Goal: Transaction & Acquisition: Purchase product/service

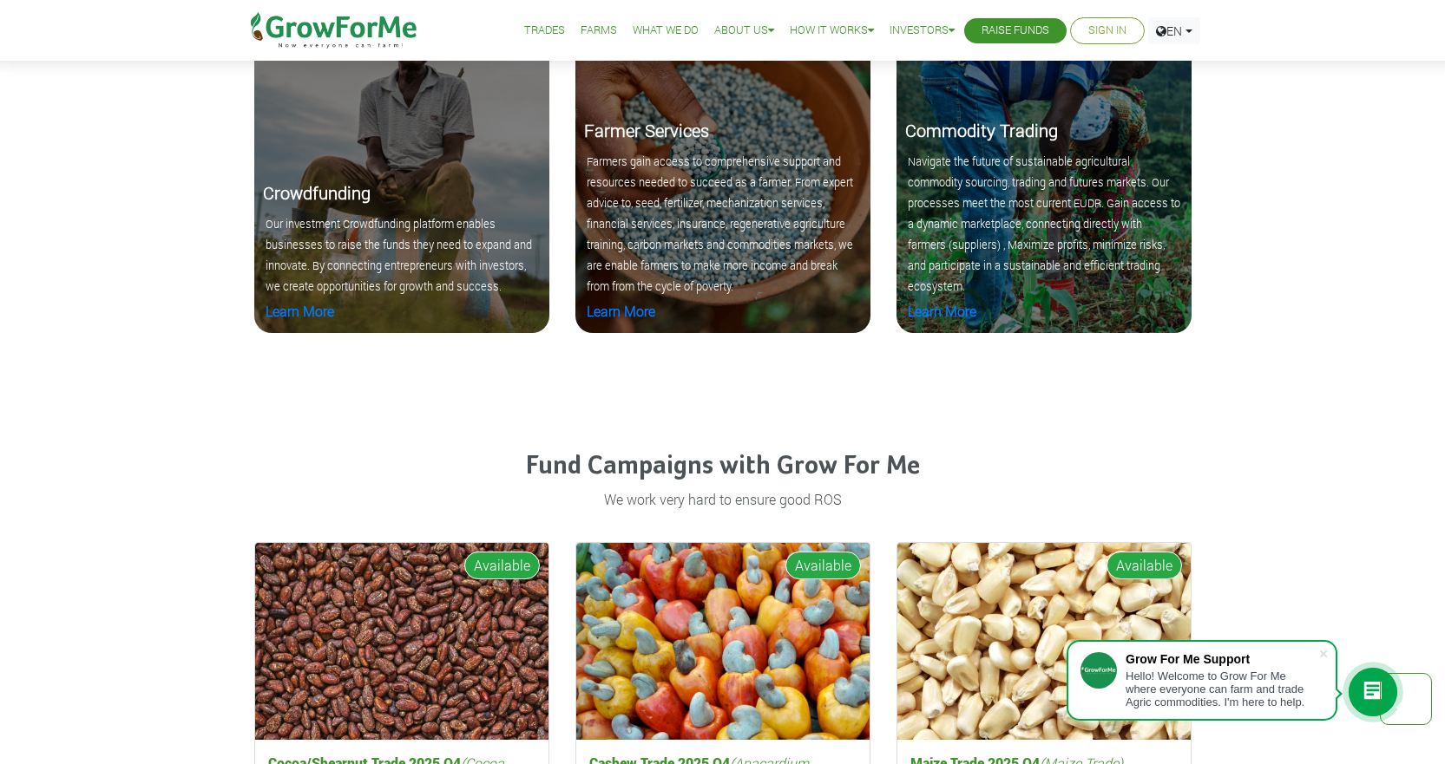
scroll to position [2084, 0]
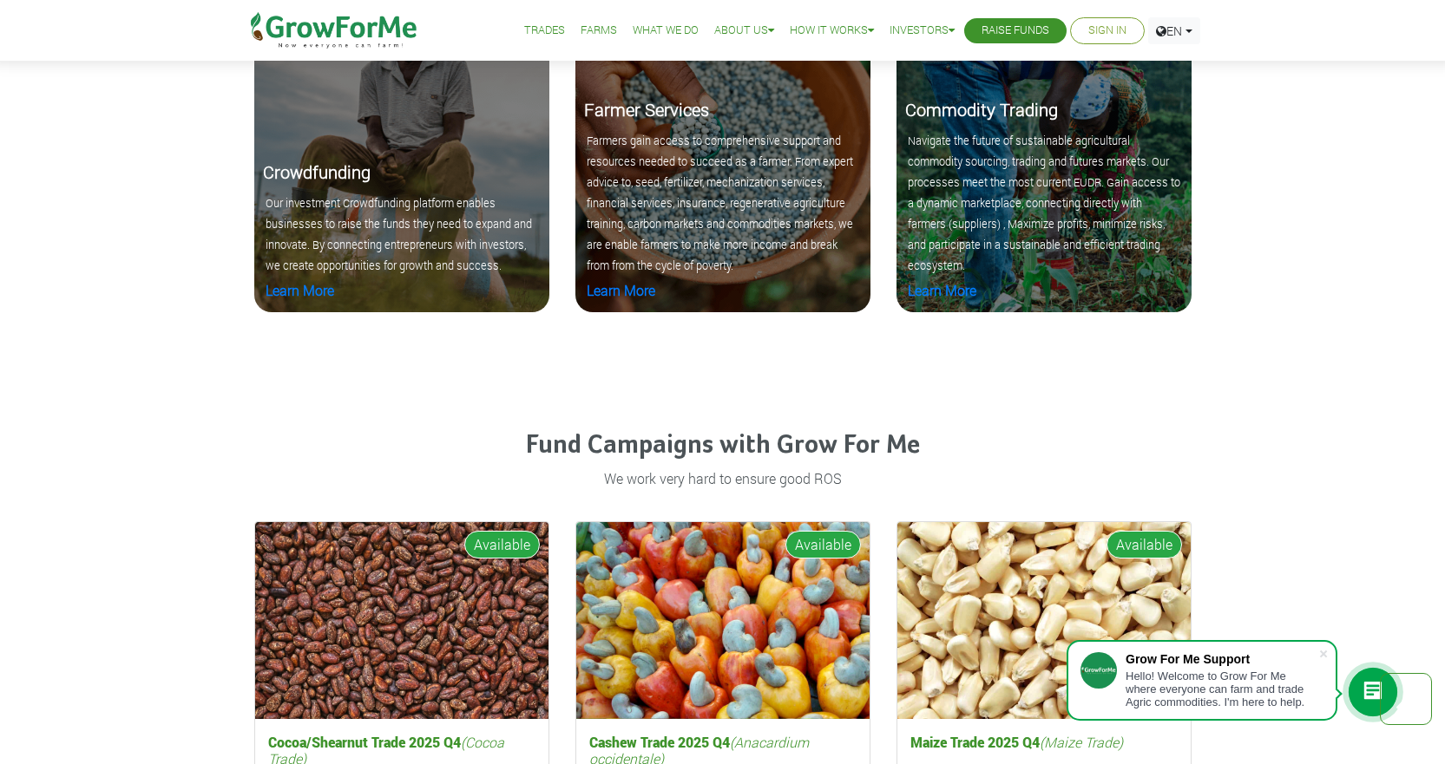
click at [1109, 35] on link "Sign In" at bounding box center [1107, 31] width 38 height 18
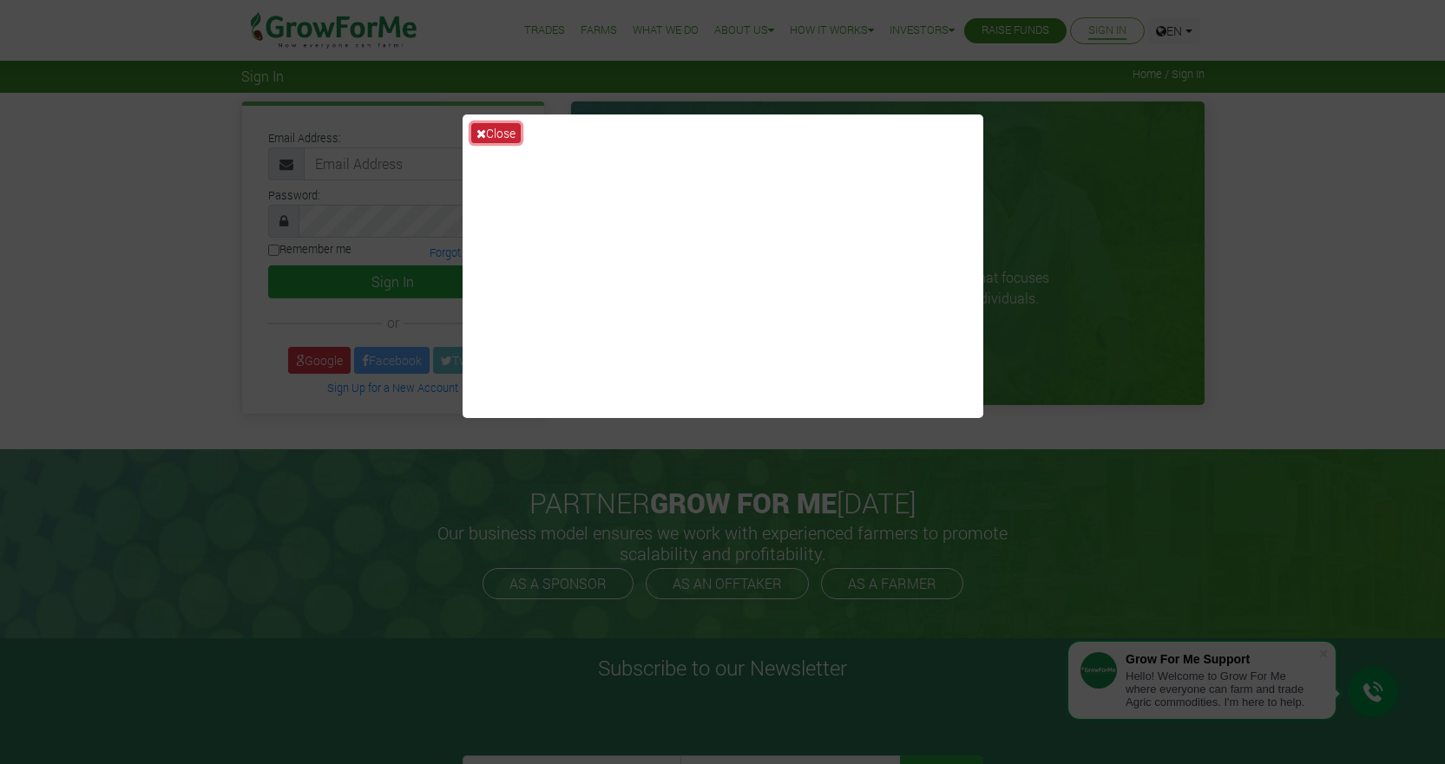
click at [504, 127] on button "Close" at bounding box center [495, 133] width 49 height 20
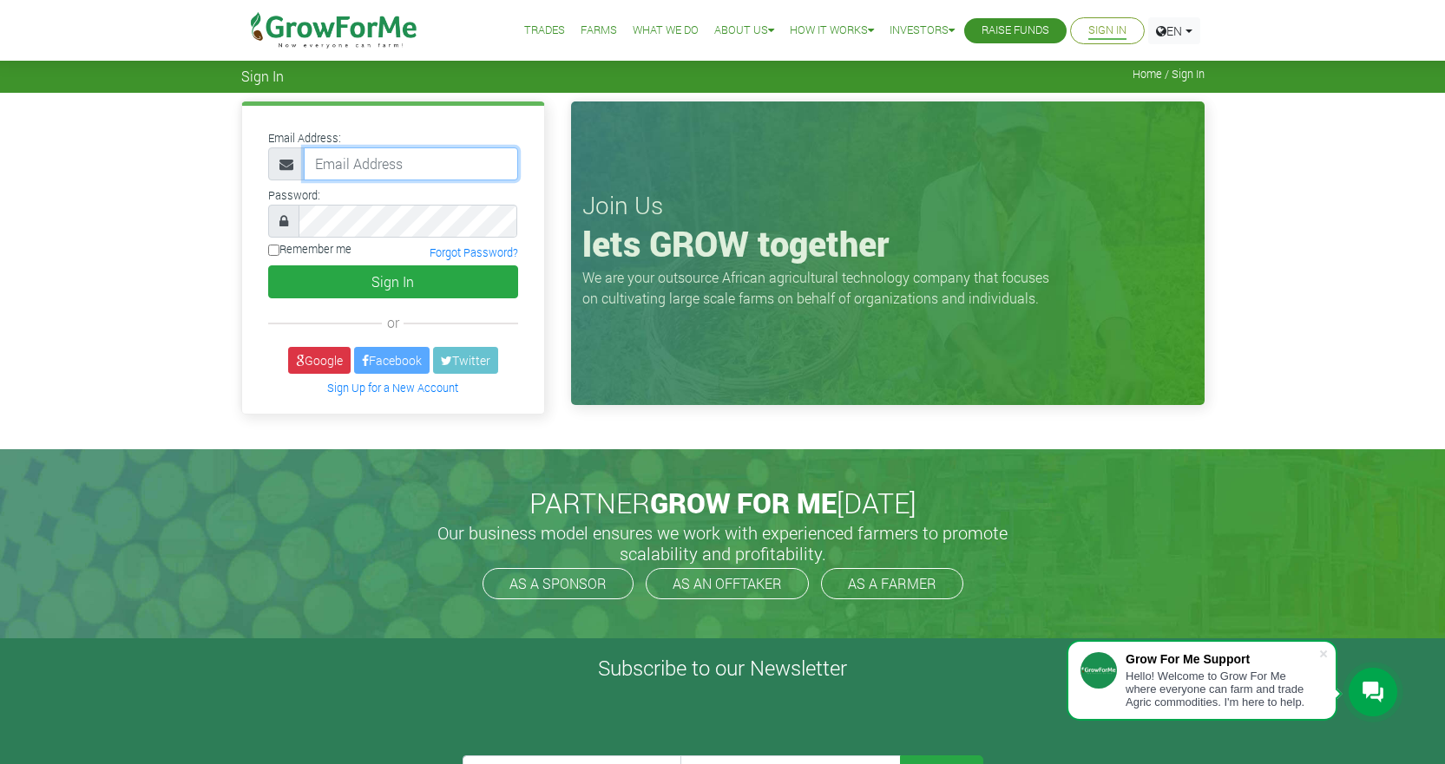
click at [418, 160] on input "email" at bounding box center [411, 164] width 214 height 33
click at [492, 167] on input "233551580558@growforme.-com" at bounding box center [411, 164] width 214 height 33
type input "233551580558@growforme.com"
click at [335, 256] on label "Remember me" at bounding box center [309, 249] width 83 height 16
click at [279, 256] on input "Remember me" at bounding box center [273, 250] width 11 height 11
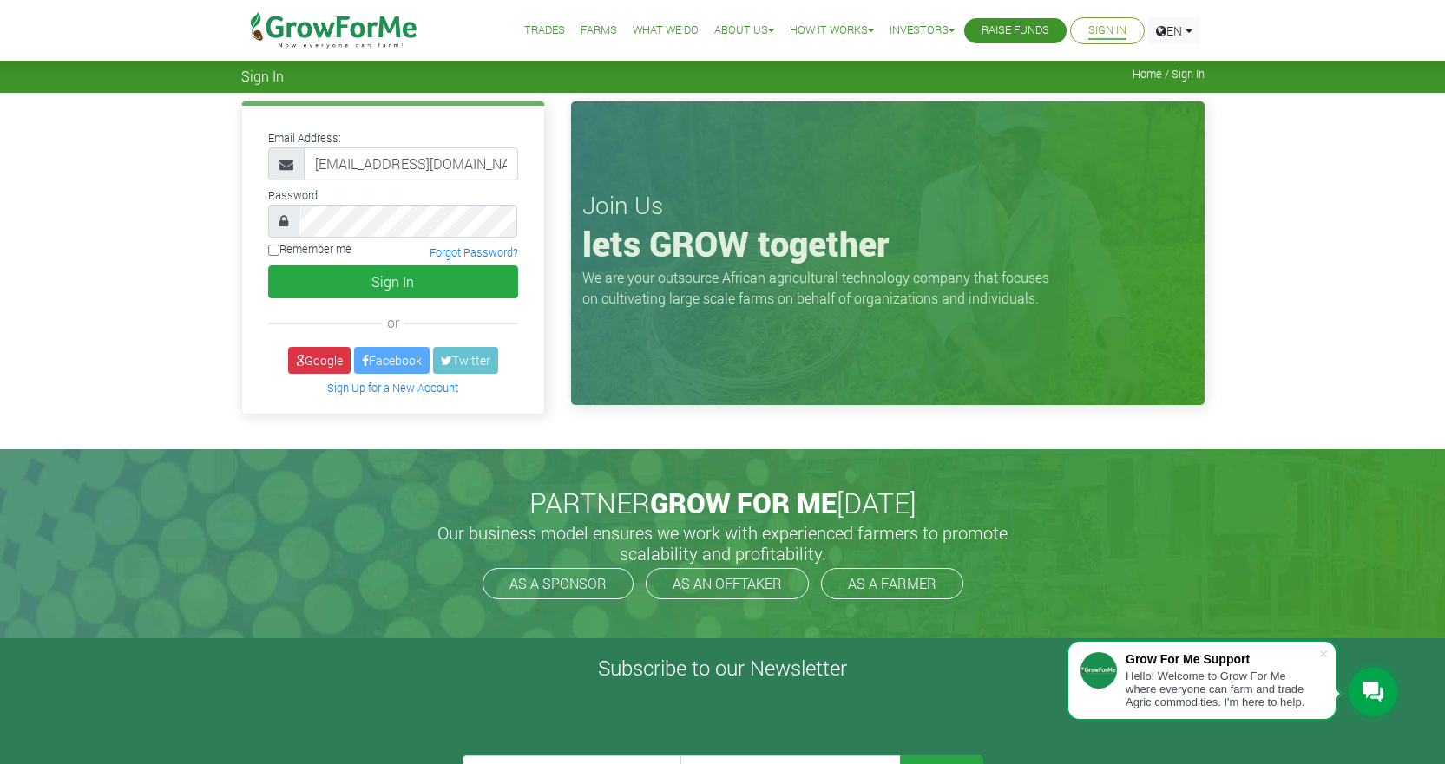
checkbox input "true"
click at [325, 285] on button "Sign In" at bounding box center [393, 282] width 250 height 33
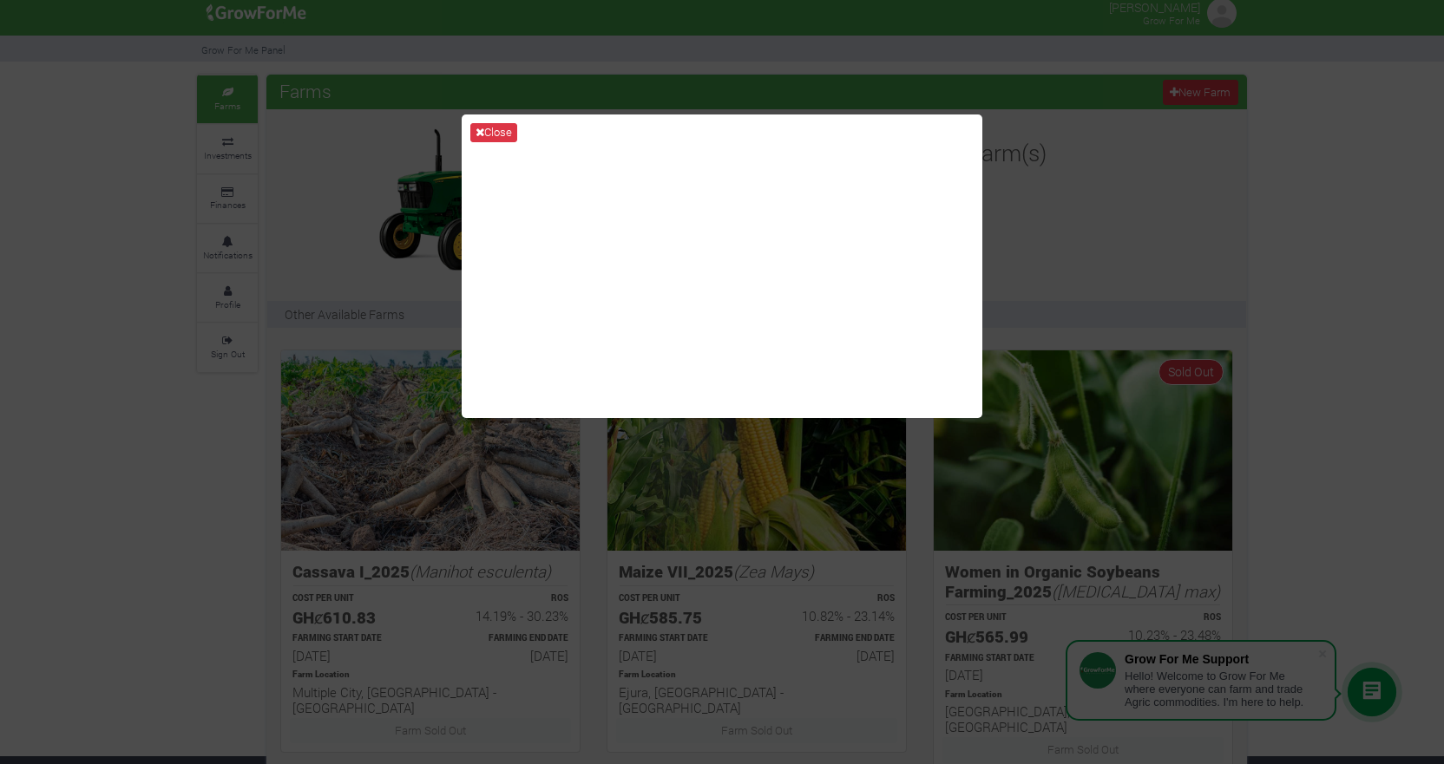
scroll to position [12, 0]
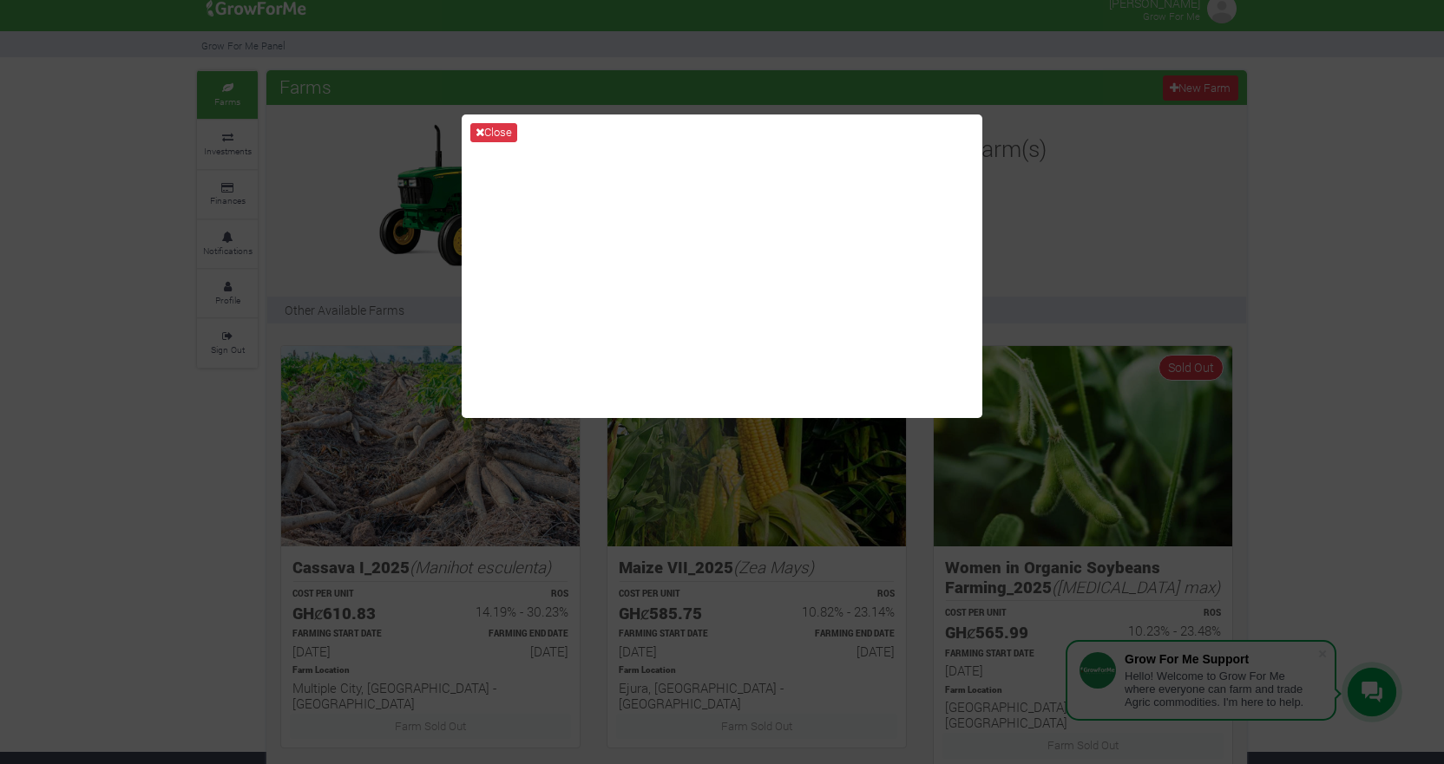
click at [1110, 208] on div "Close" at bounding box center [722, 382] width 1444 height 764
click at [491, 128] on button "Close" at bounding box center [493, 132] width 47 height 19
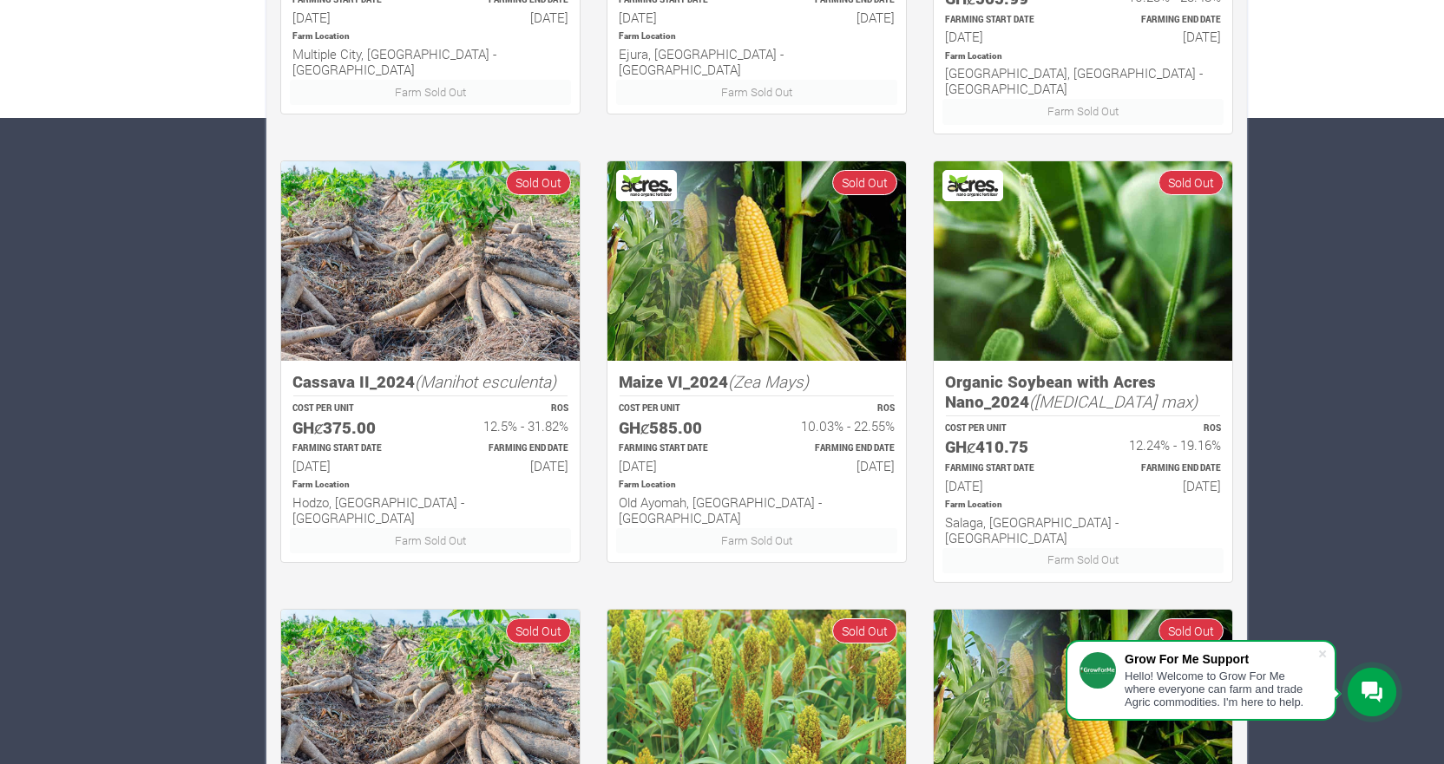
scroll to position [948, 0]
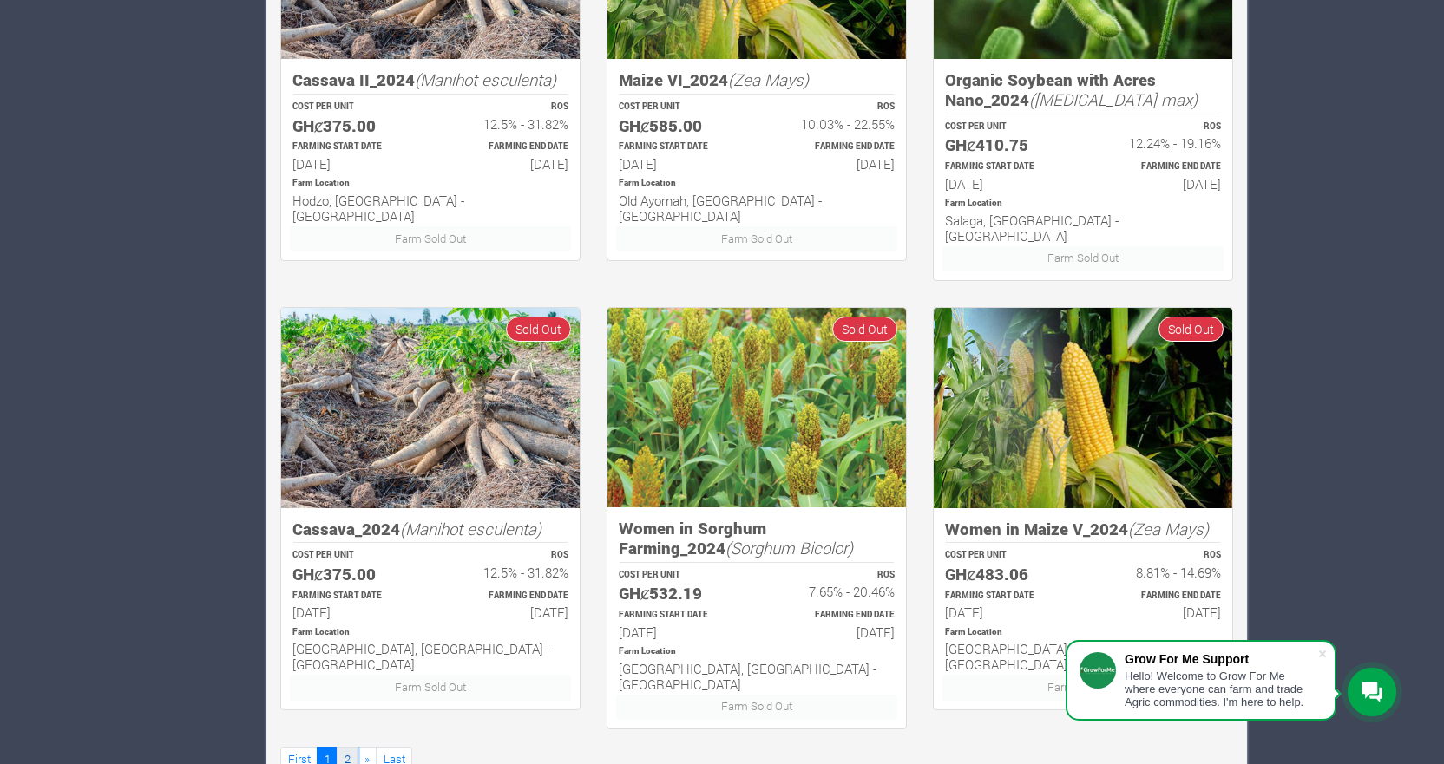
click at [351, 747] on link "2" at bounding box center [347, 759] width 21 height 25
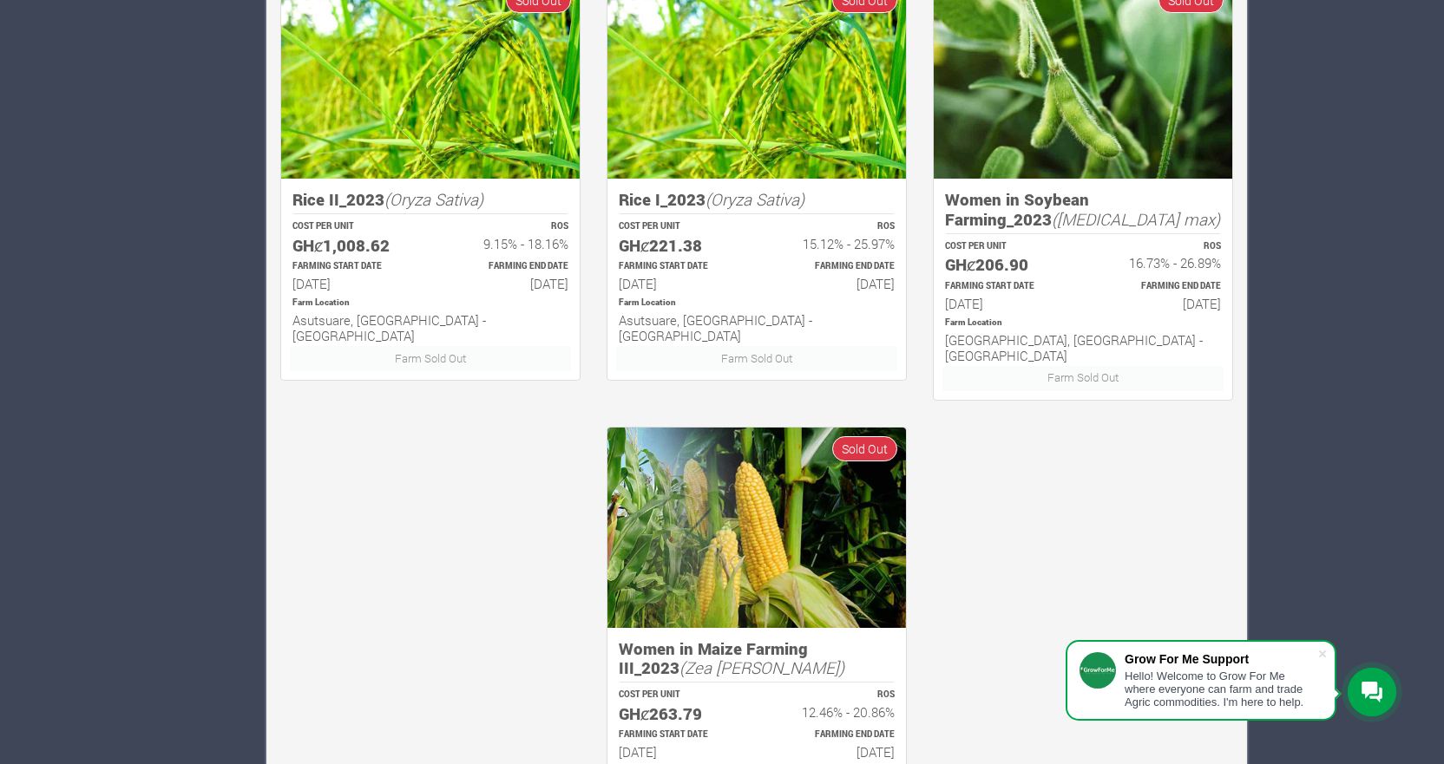
scroll to position [949, 0]
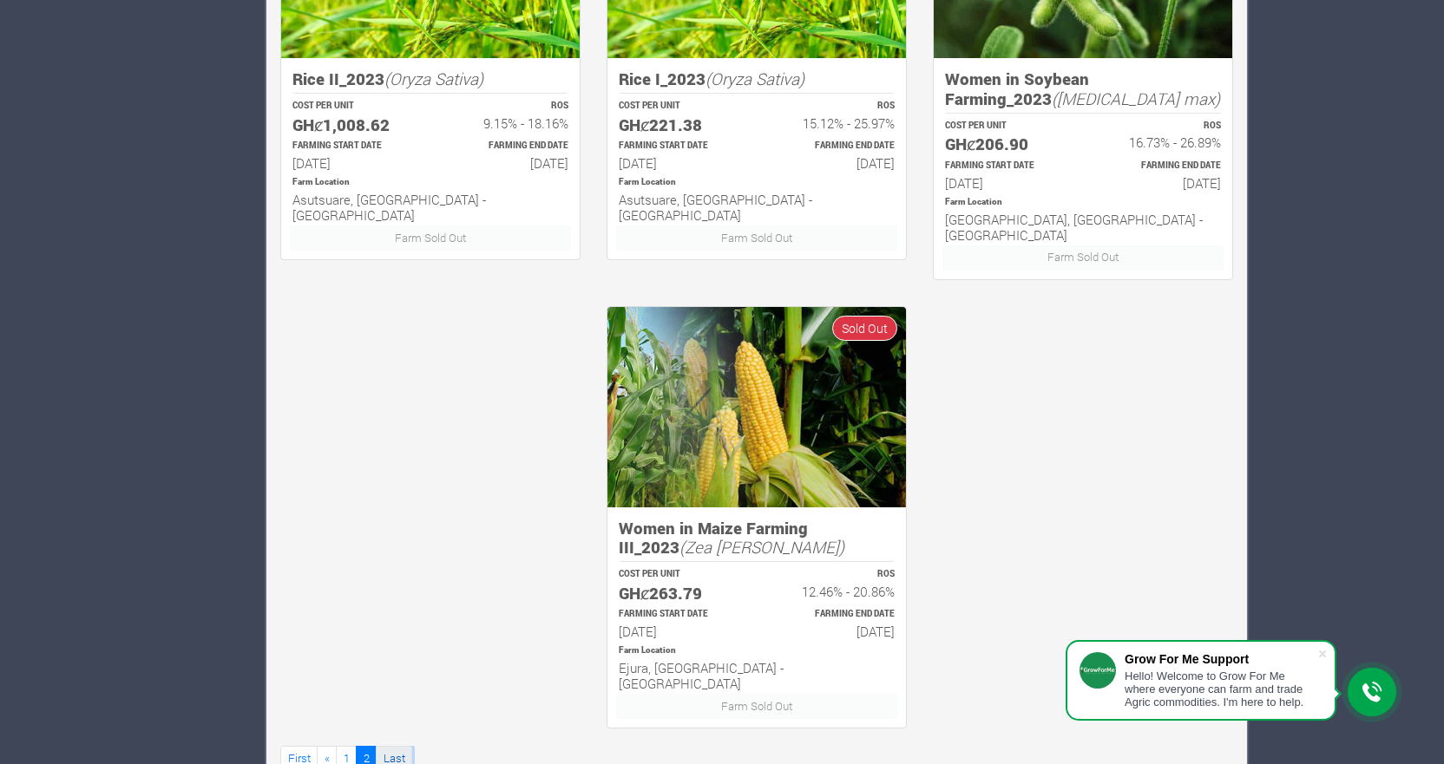
click at [398, 746] on link "Last" at bounding box center [394, 758] width 36 height 25
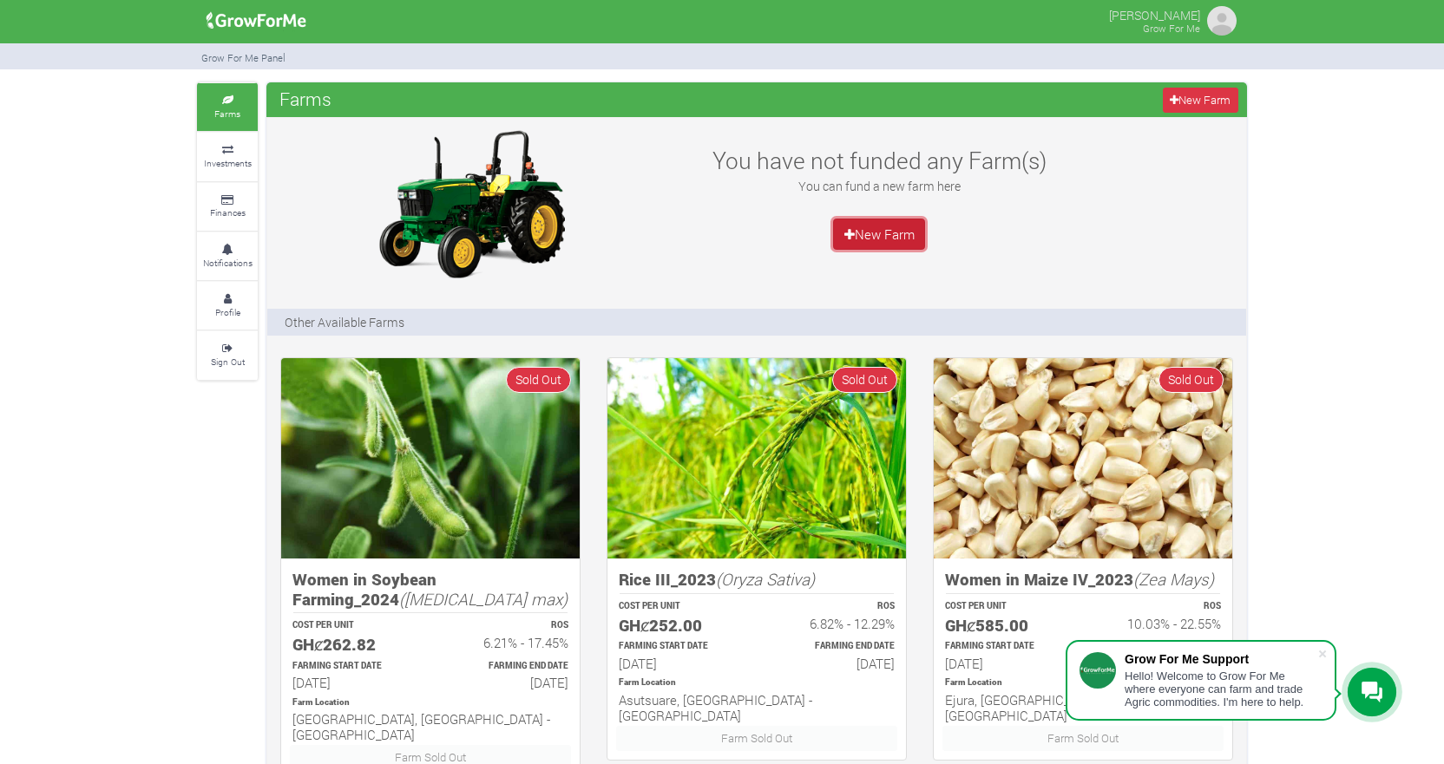
click at [862, 233] on link "New Farm" at bounding box center [879, 234] width 92 height 31
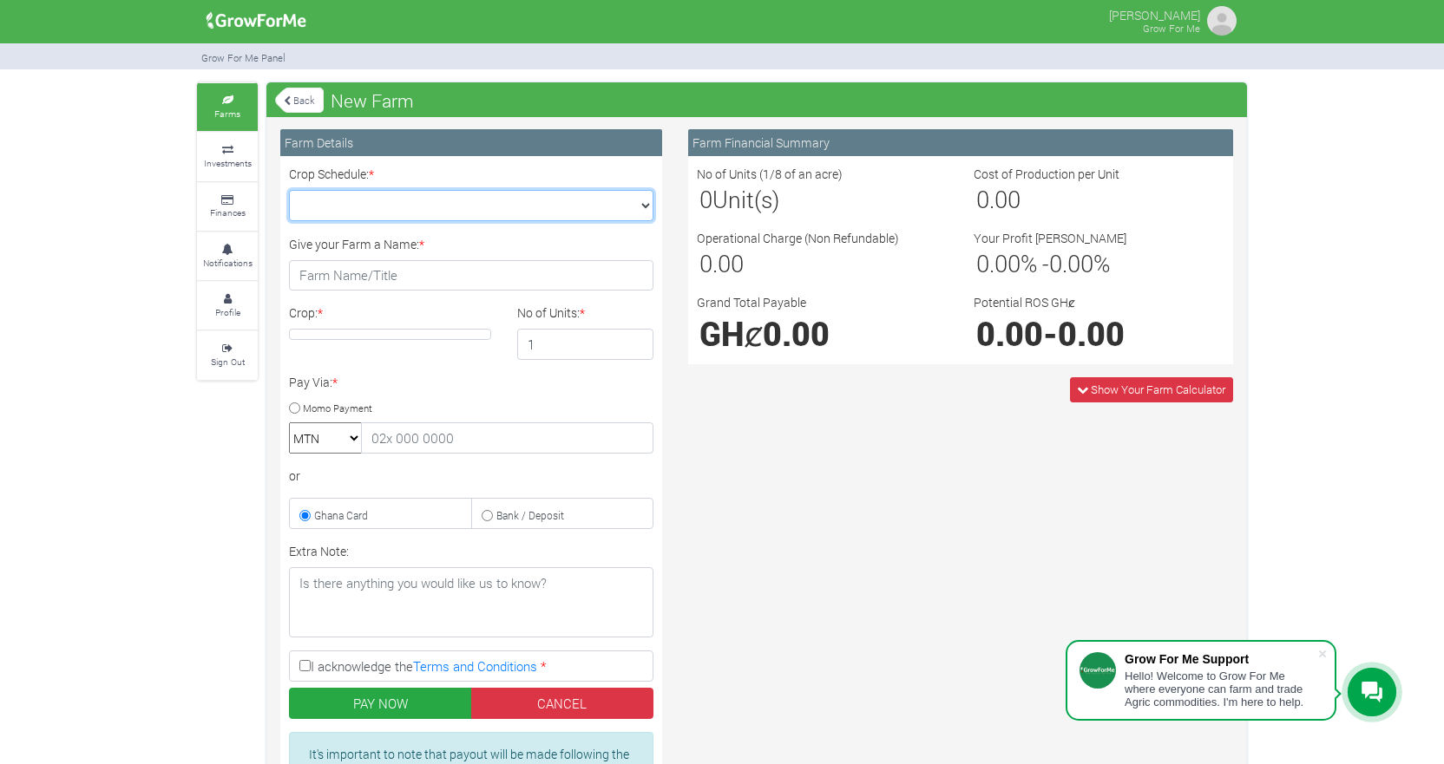
click at [620, 214] on select "Crop Schedule: *" at bounding box center [471, 205] width 364 height 31
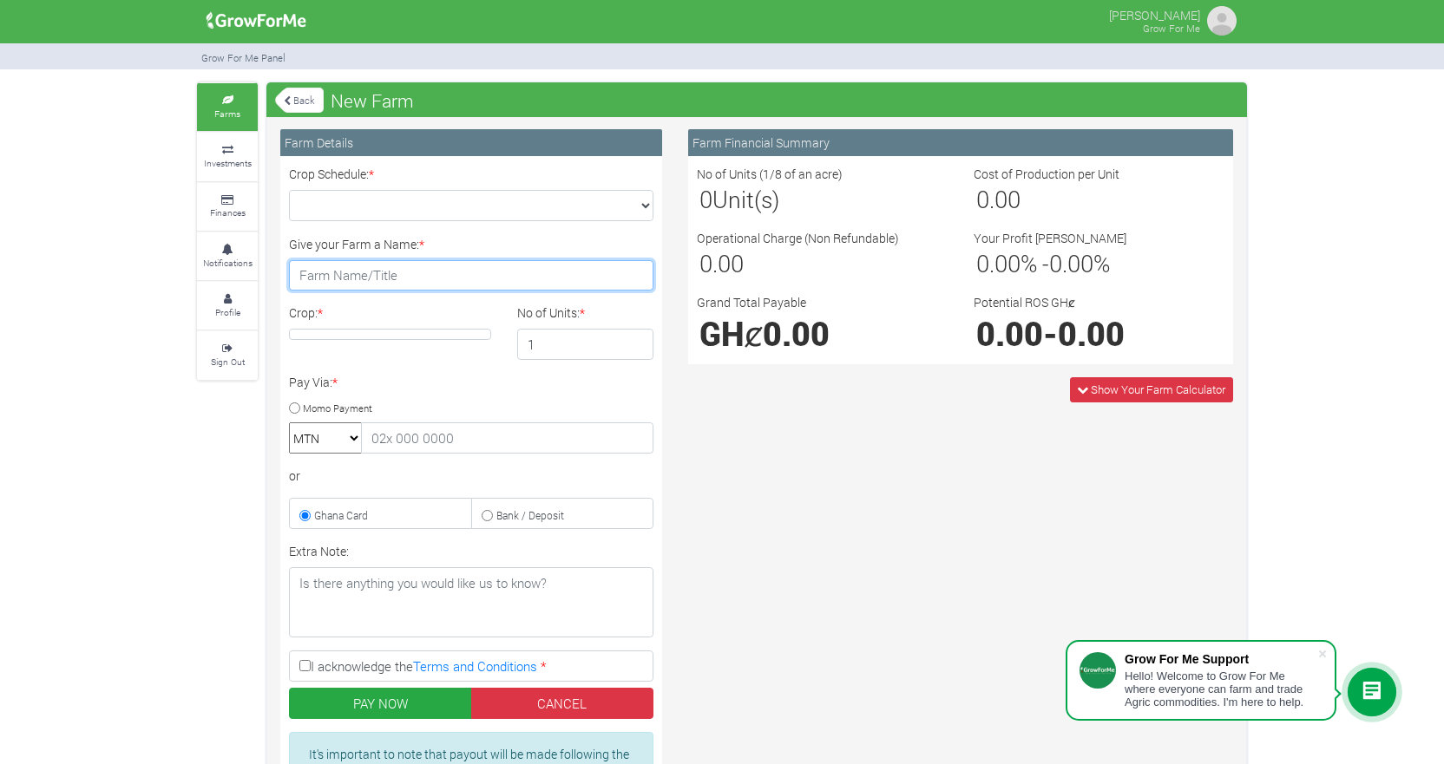
click at [595, 260] on input "Give your Farm a Name: *" at bounding box center [471, 275] width 364 height 31
click at [567, 222] on div "Crop Schedule: * × Give your Farm a Name: * Crop: * * 1 *" at bounding box center [471, 505] width 390 height 680
click at [312, 102] on link "Back" at bounding box center [299, 100] width 49 height 29
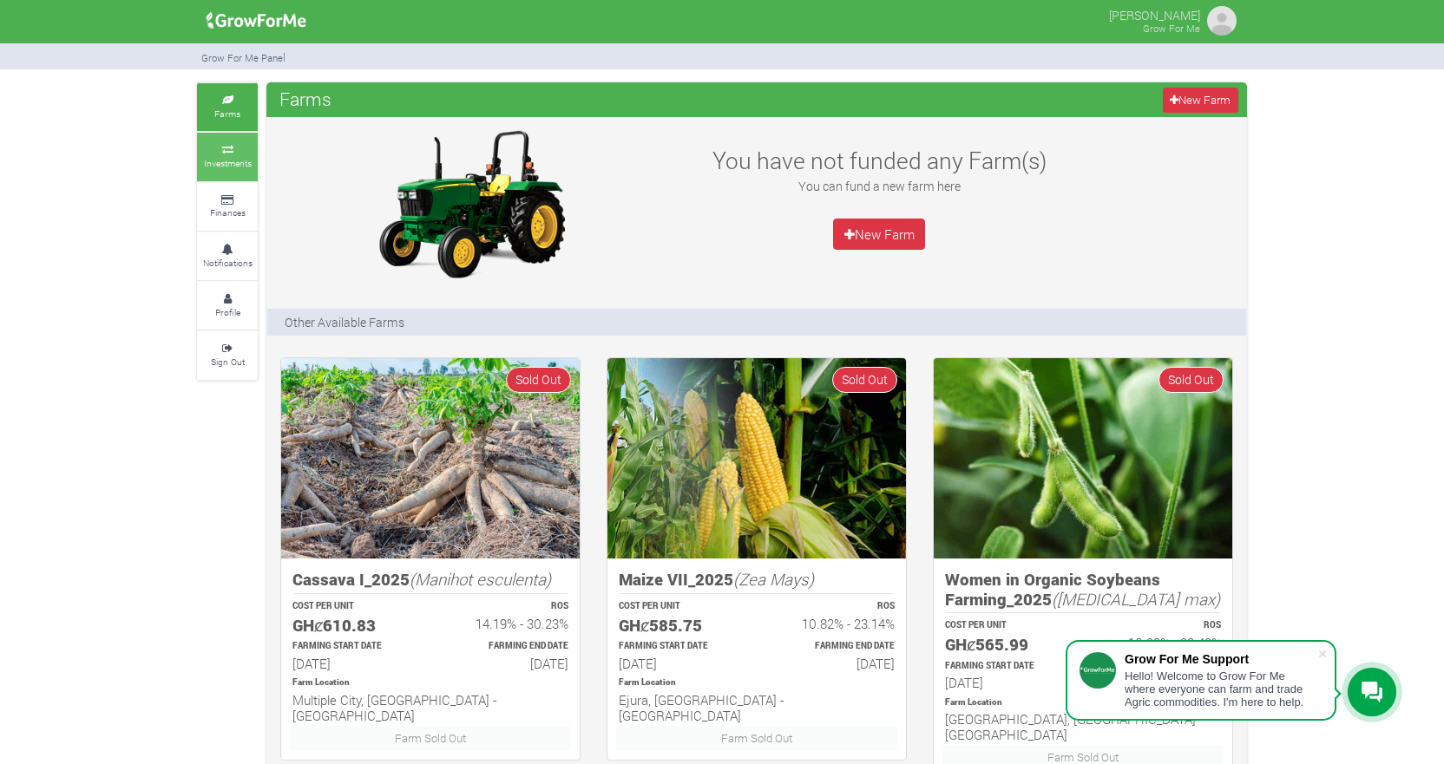
click at [230, 158] on small "Investments" at bounding box center [228, 163] width 48 height 12
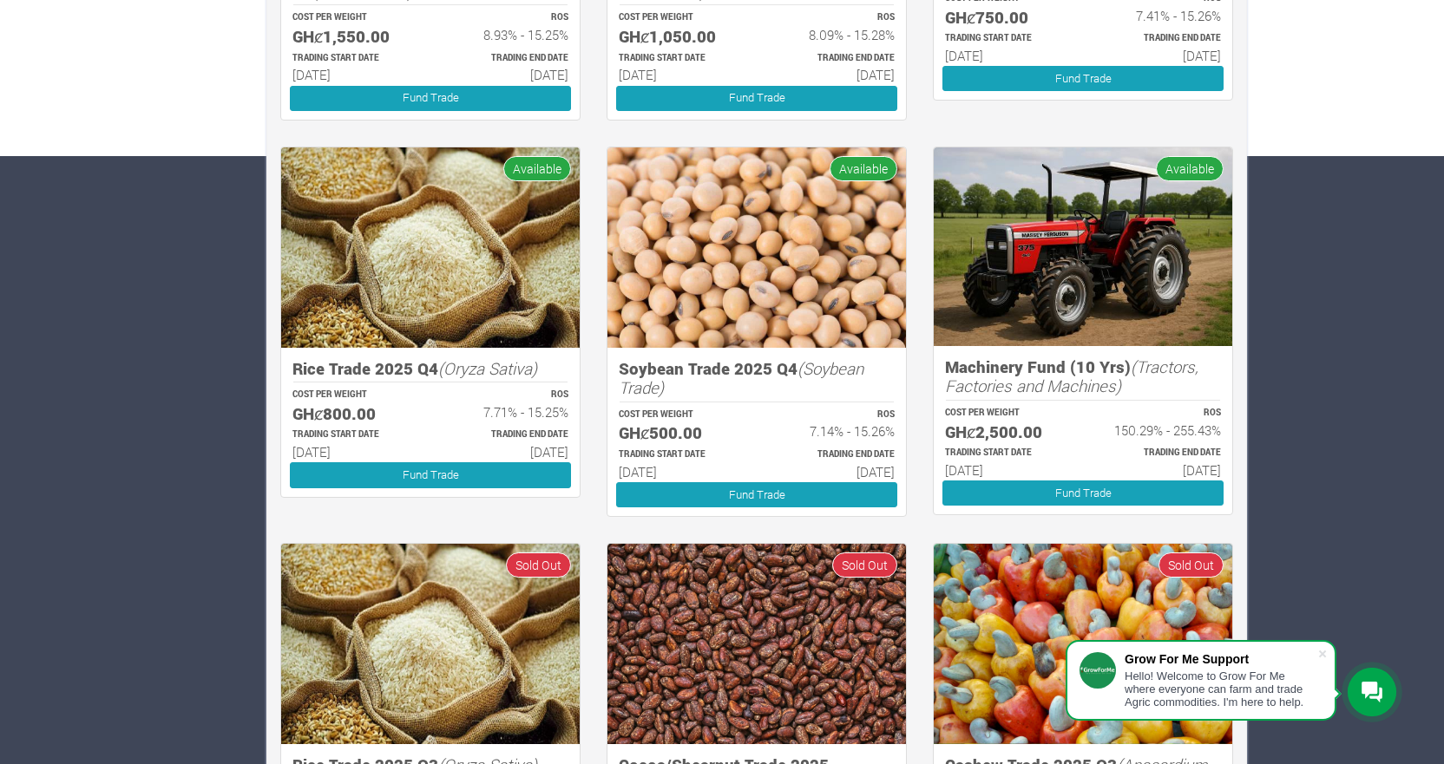
scroll to position [607, 0]
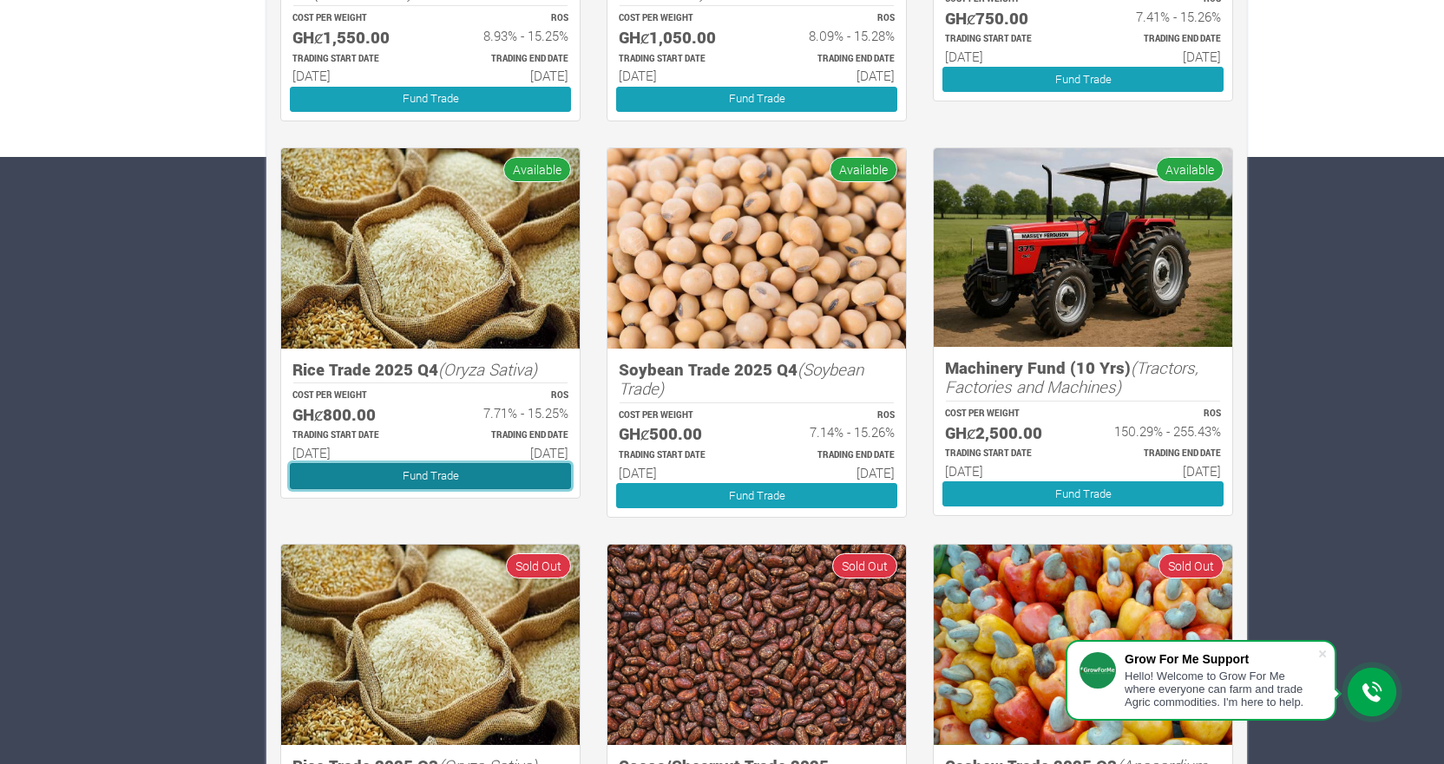
click at [474, 469] on link "Fund Trade" at bounding box center [430, 475] width 281 height 25
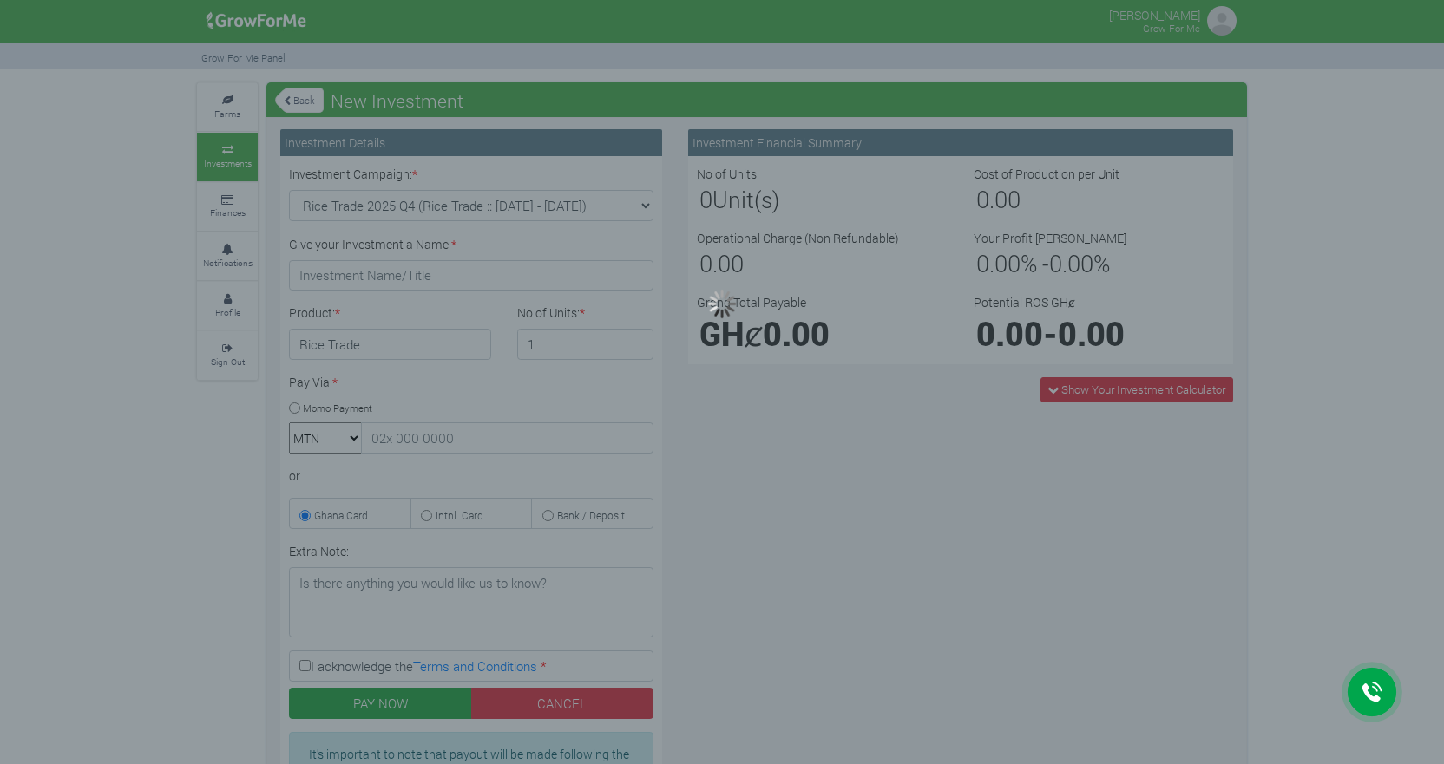
type input "1"
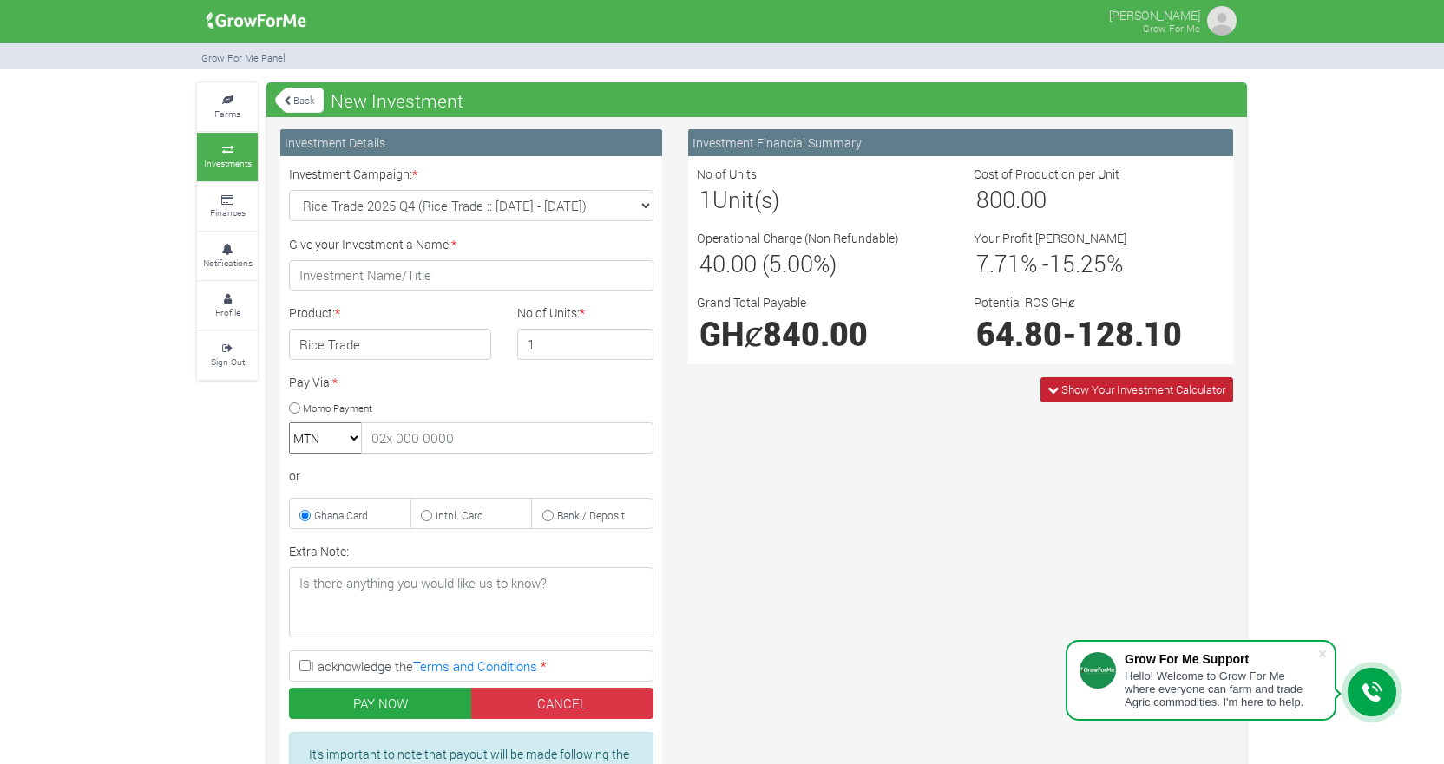
click at [1056, 390] on span "Show Your Investment Calculator" at bounding box center [1136, 389] width 193 height 25
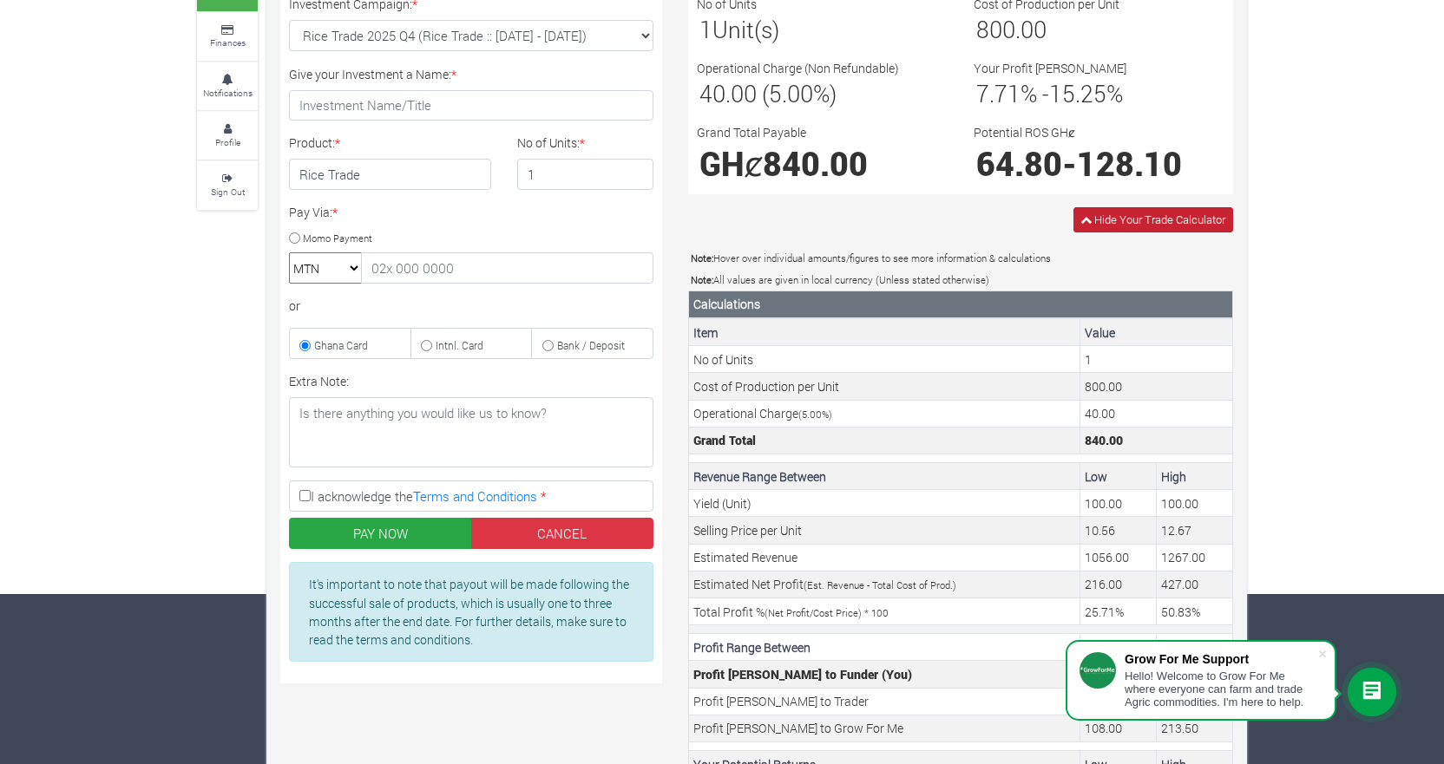
scroll to position [272, 0]
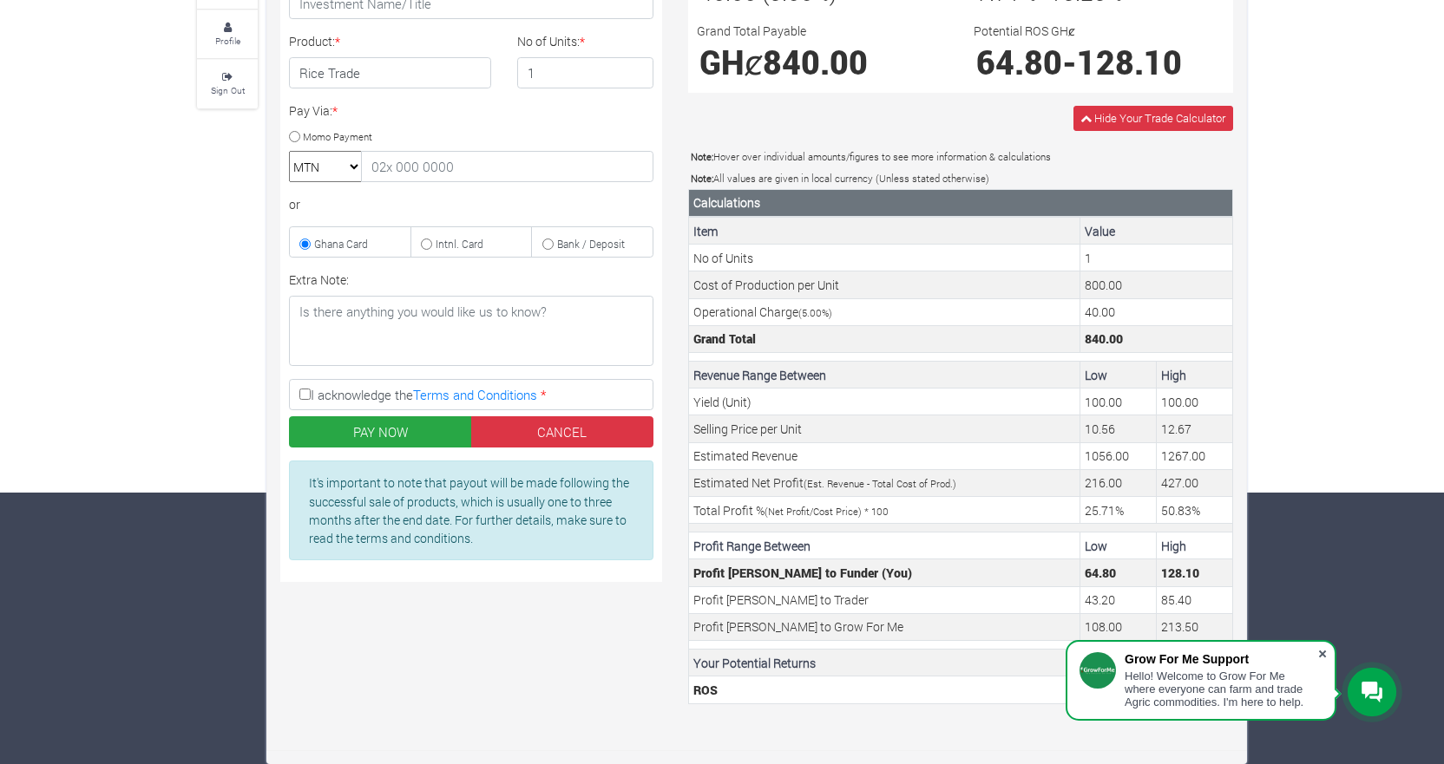
click at [1324, 655] on span at bounding box center [1322, 654] width 17 height 17
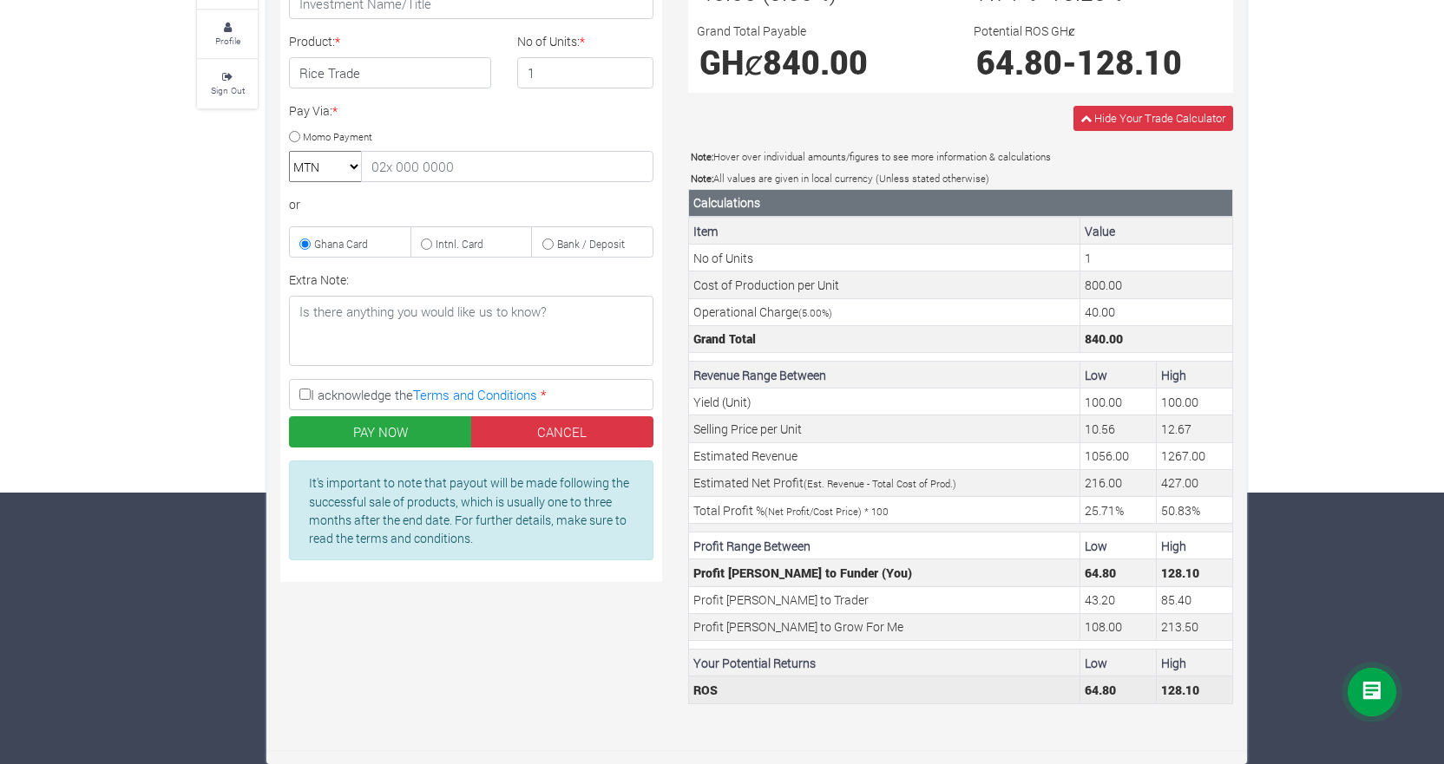
drag, startPoint x: 685, startPoint y: 65, endPoint x: 1212, endPoint y: 699, distance: 824.5
click at [1212, 699] on div "Investment Financial Summary No of Units 1 Unit(s) Cost of Production per Unit …" at bounding box center [960, 288] width 571 height 860
copy div "Investment Financial Summary No of Units 1 Unit(s) Cost of Production per Unit …"
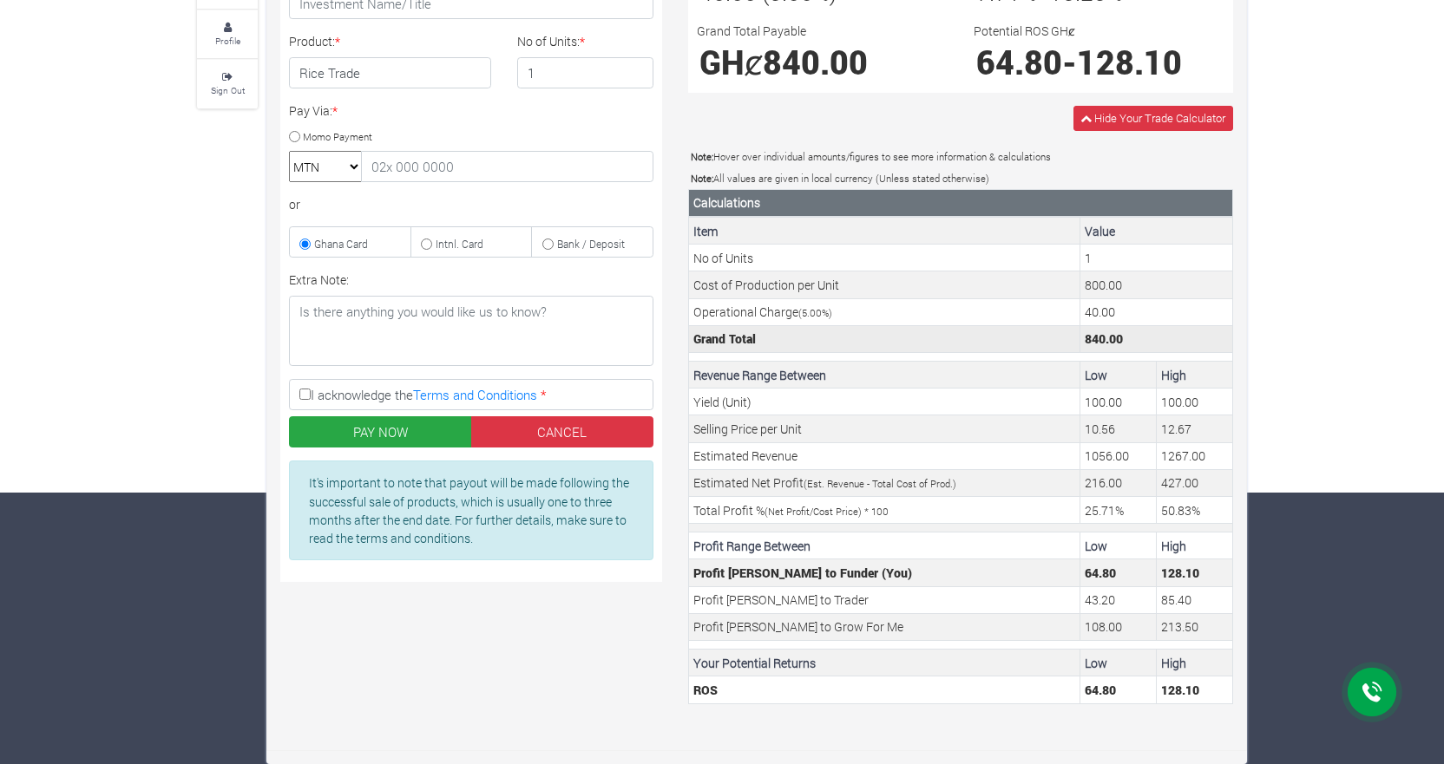
click at [876, 331] on td "Grand Total" at bounding box center [884, 338] width 391 height 27
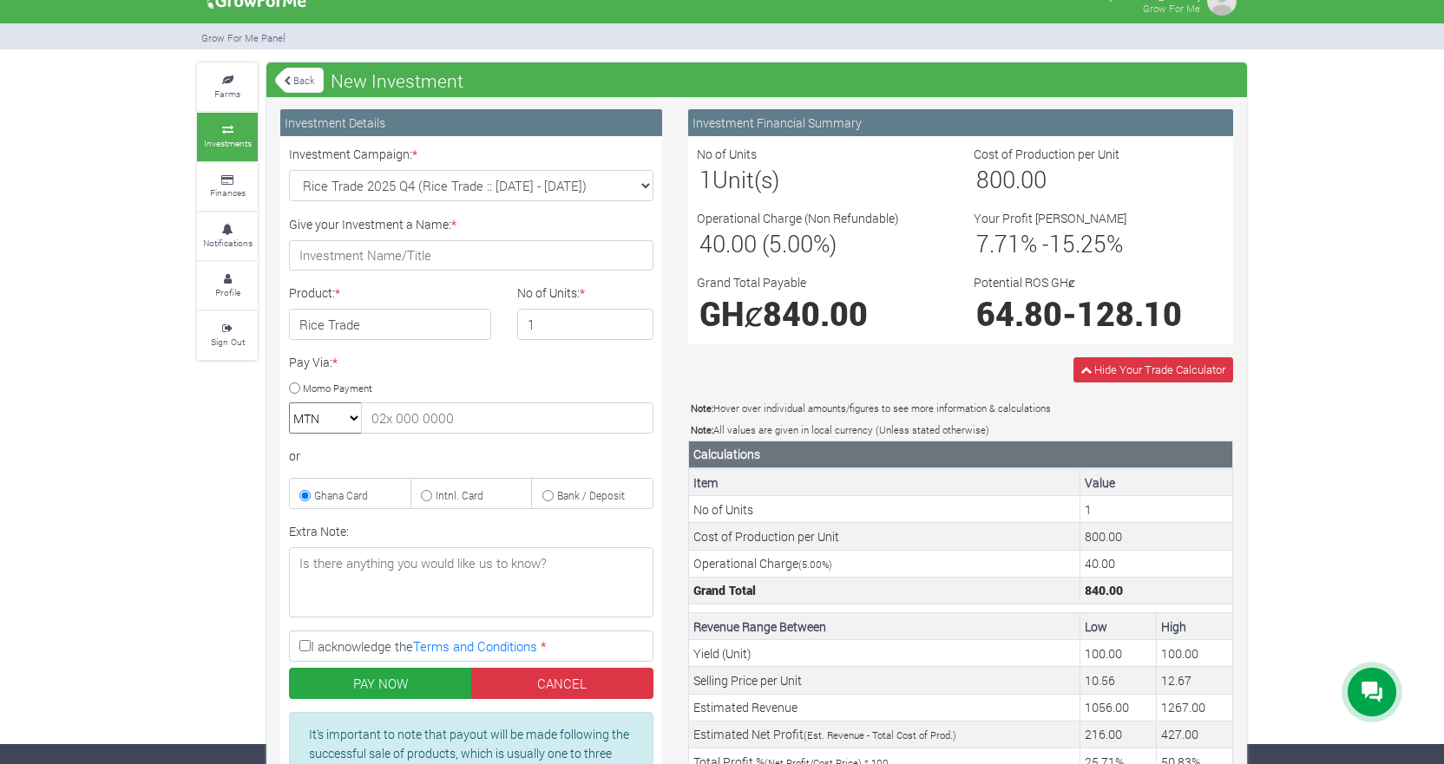
scroll to position [3, 0]
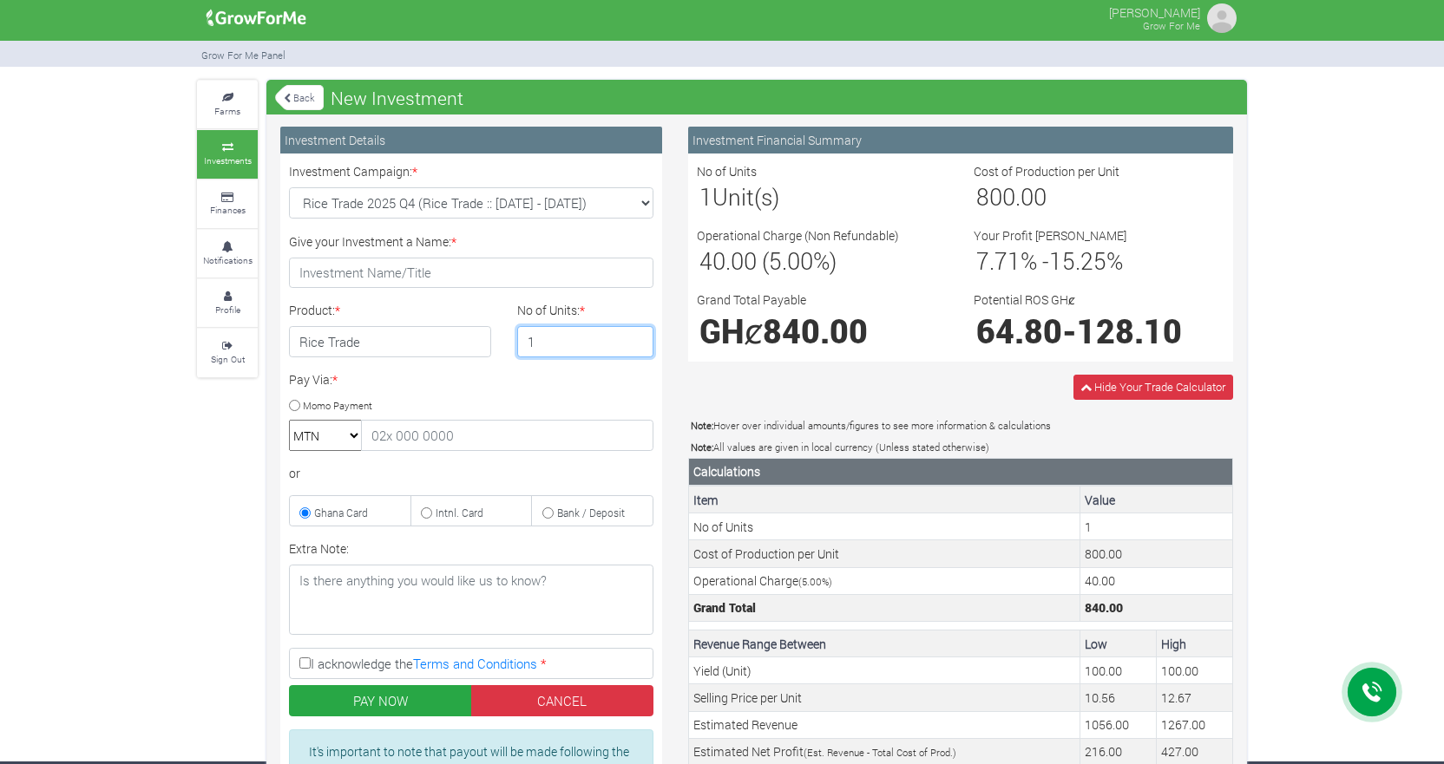
click at [560, 353] on input "1" at bounding box center [585, 341] width 137 height 31
type input "3"
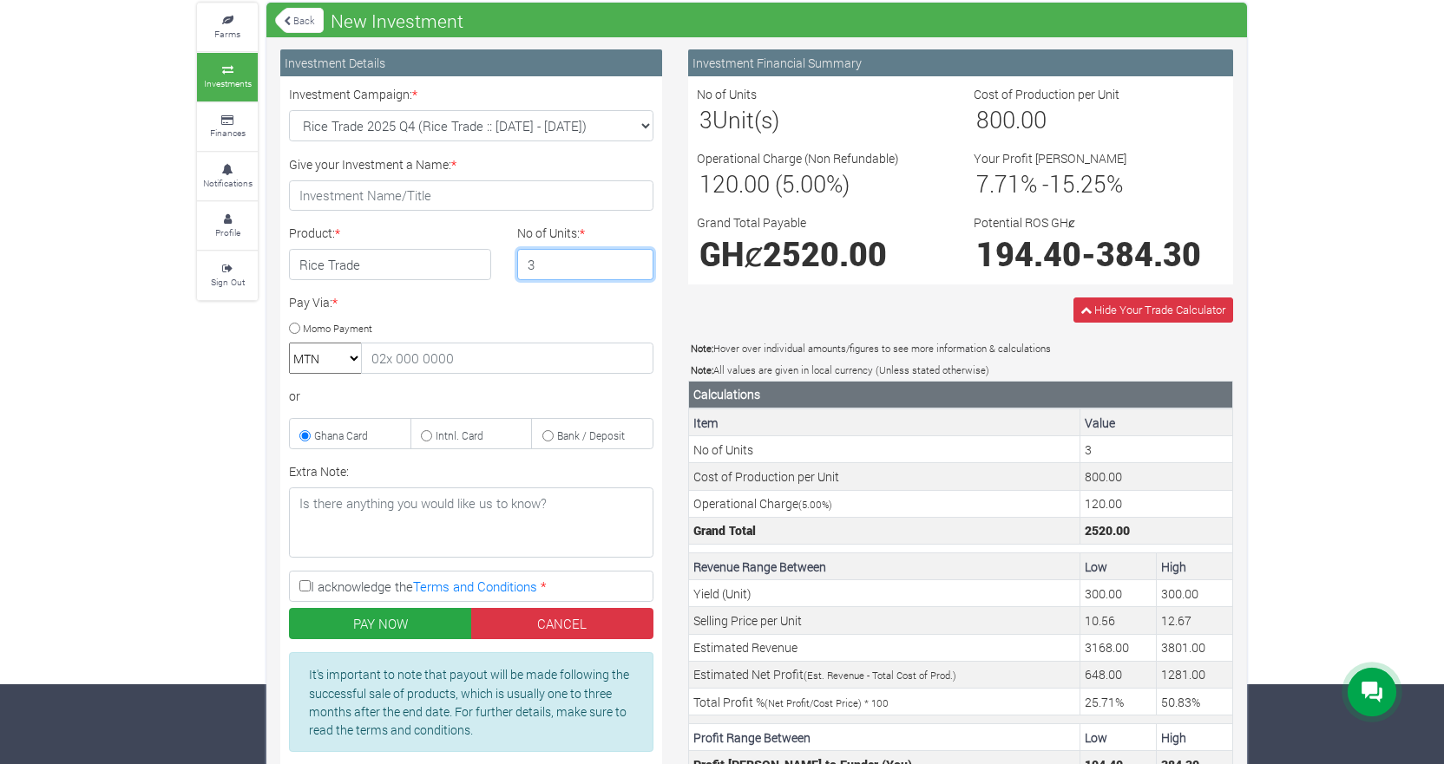
scroll to position [79, 0]
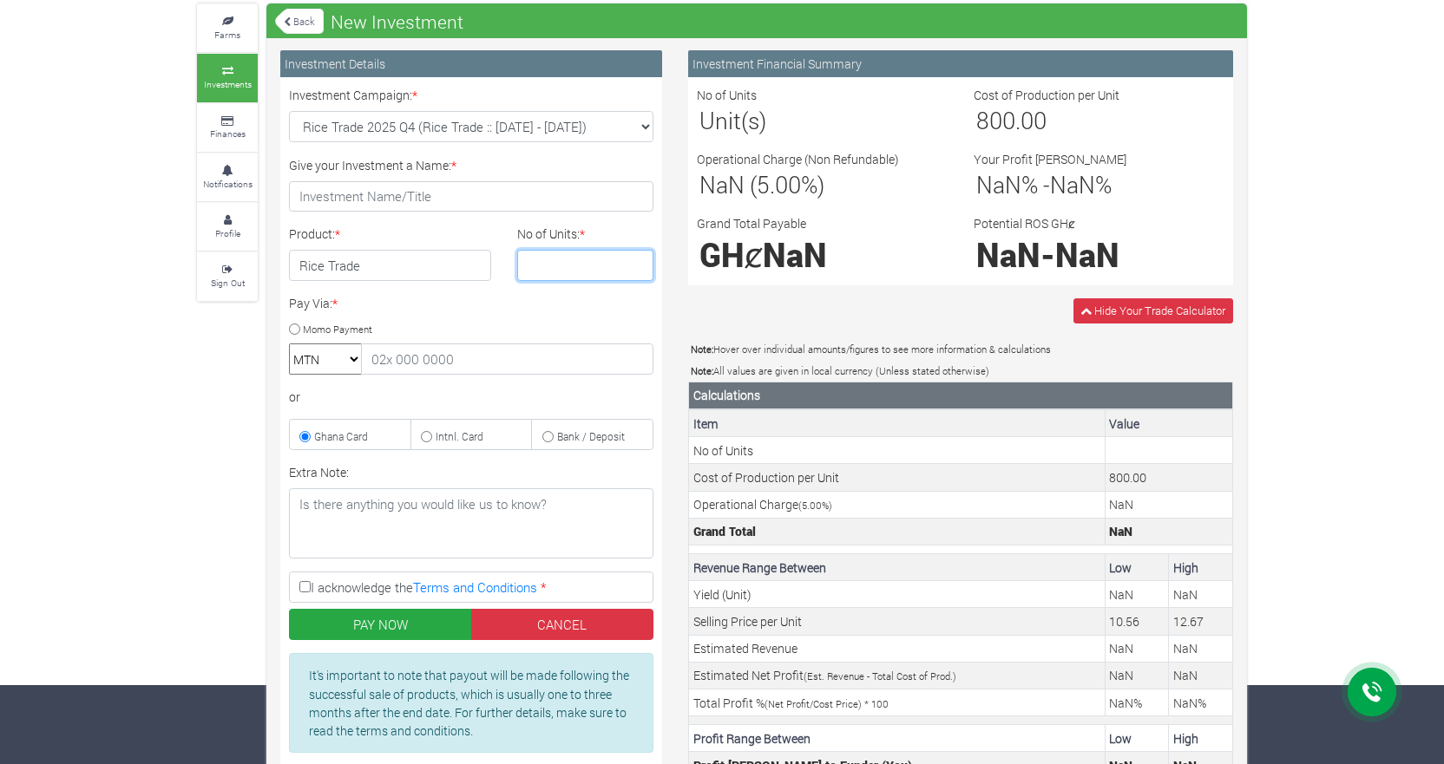
type input "4"
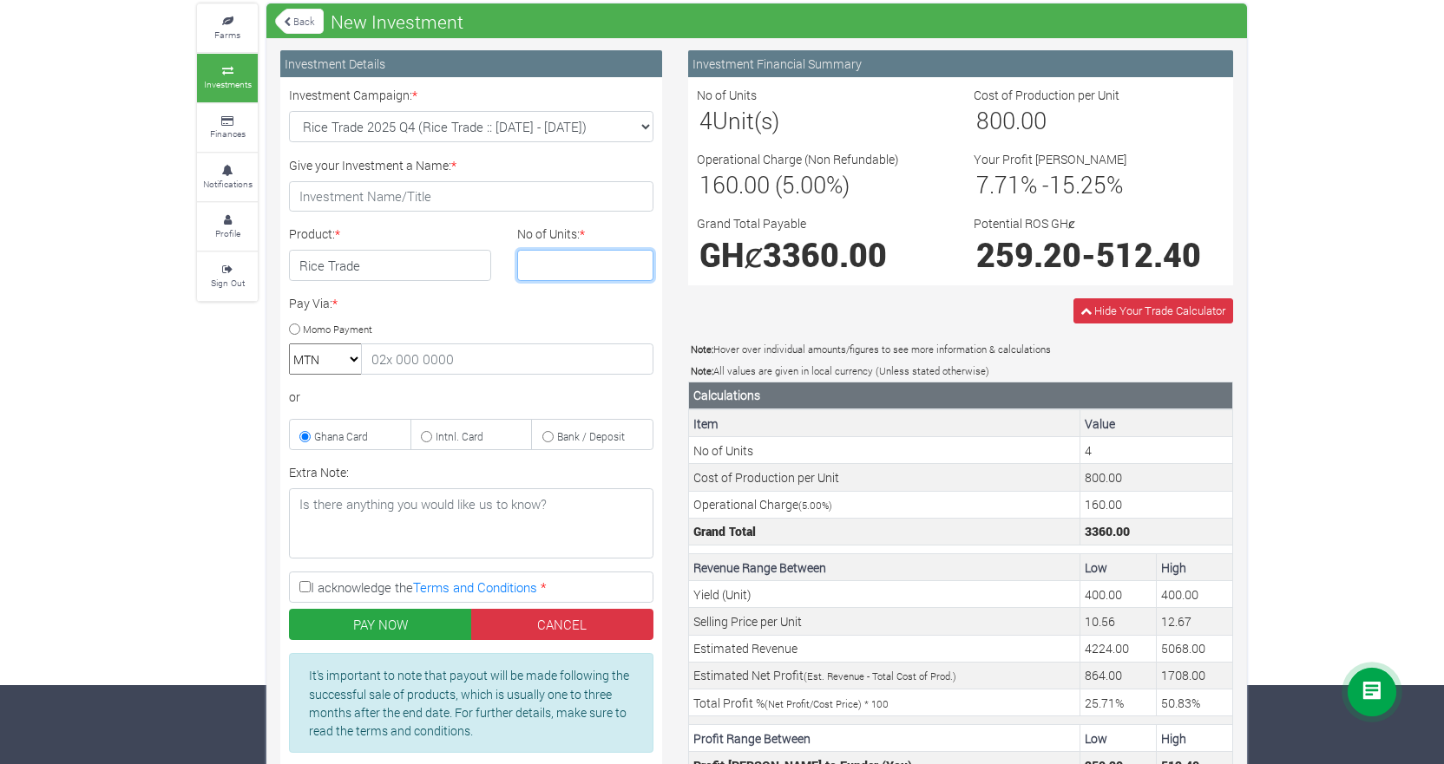
type input "5"
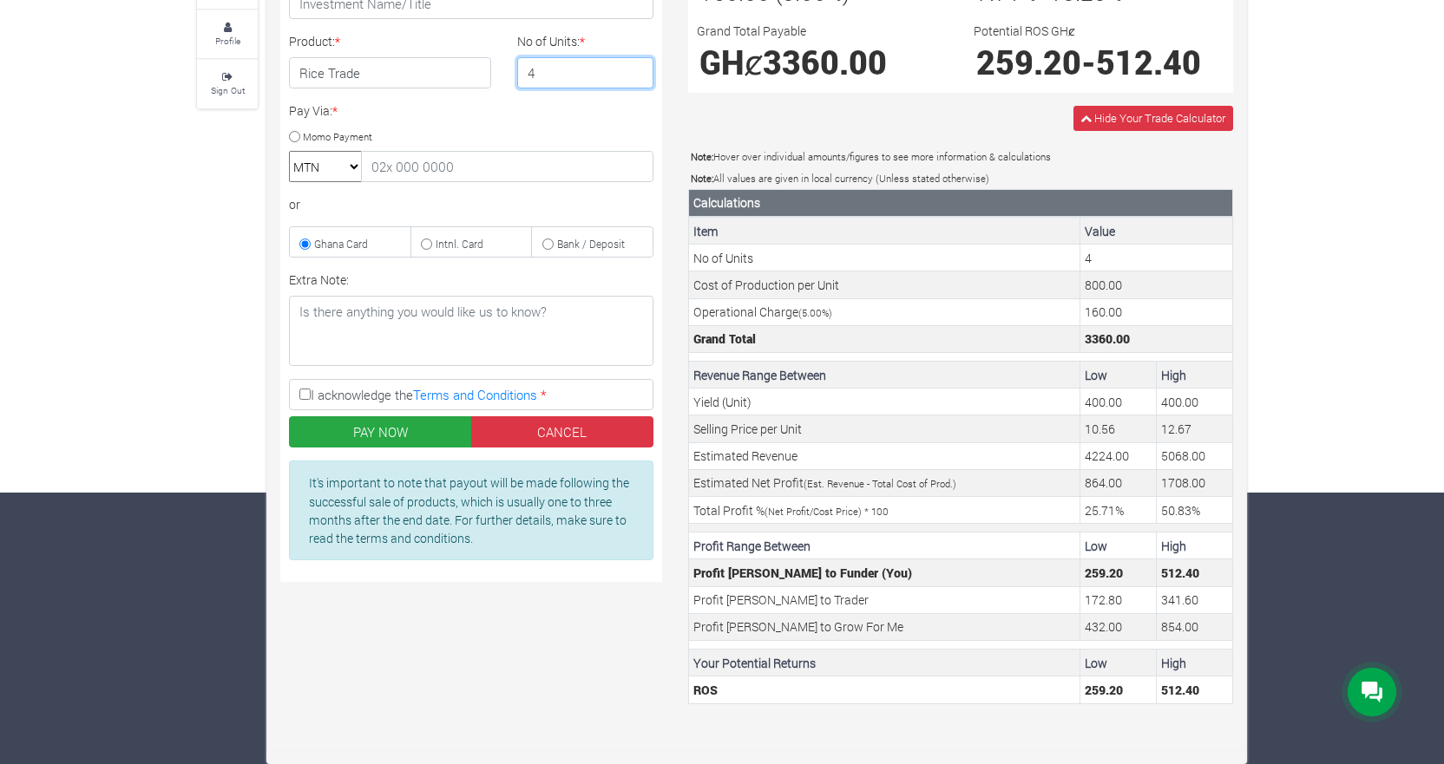
type input "4"
click at [925, 718] on form "Investment Details Investment Campaign: * Rice Trade 2025 Q4 (Rice Trade :: 01s…" at bounding box center [756, 294] width 953 height 882
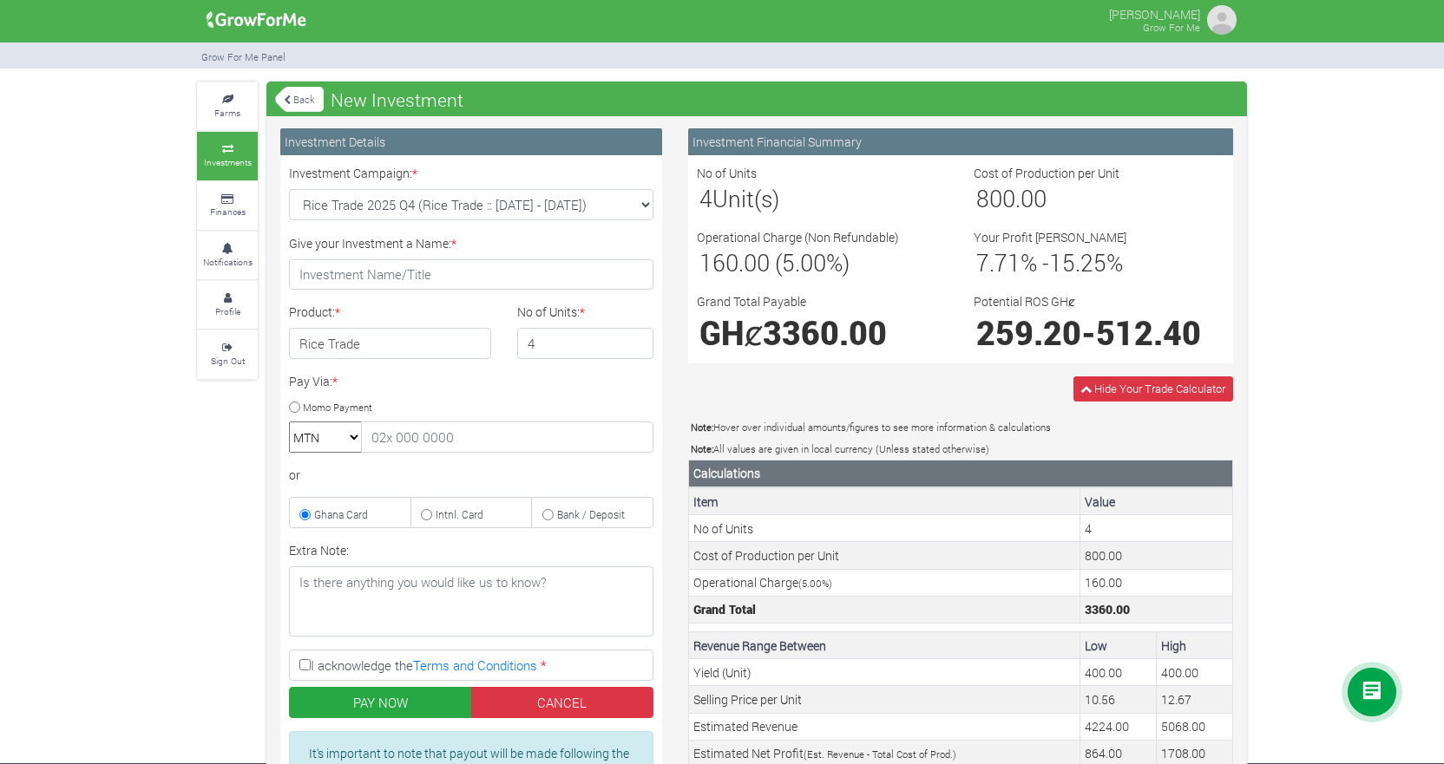
scroll to position [0, 0]
click at [229, 191] on link "Finances" at bounding box center [227, 207] width 61 height 48
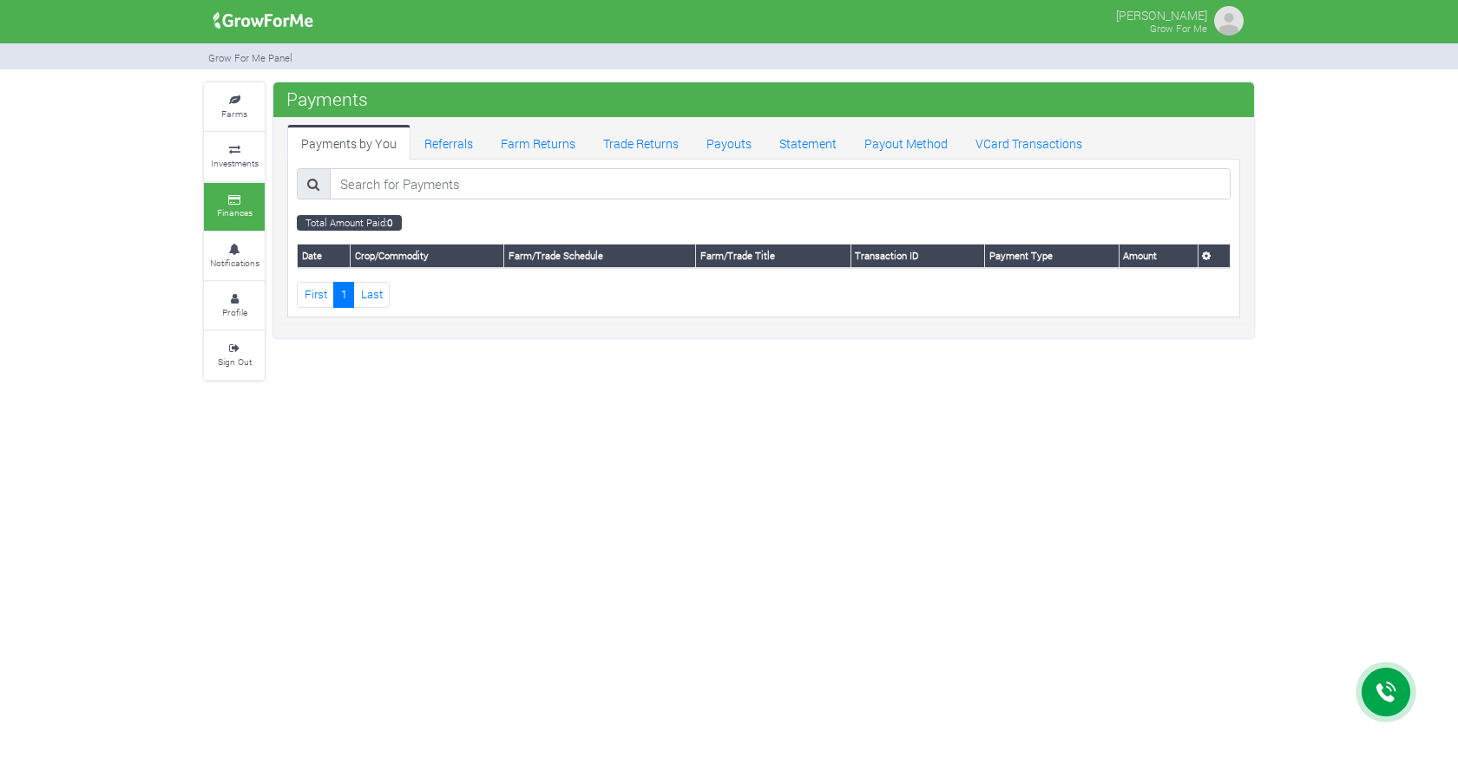
click at [372, 541] on div "FREDERICK KWABENA ABILA Grow For Me" at bounding box center [729, 382] width 1458 height 764
click at [222, 104] on link "Farms" at bounding box center [234, 107] width 61 height 48
